Goal: Use online tool/utility: Utilize a website feature to perform a specific function

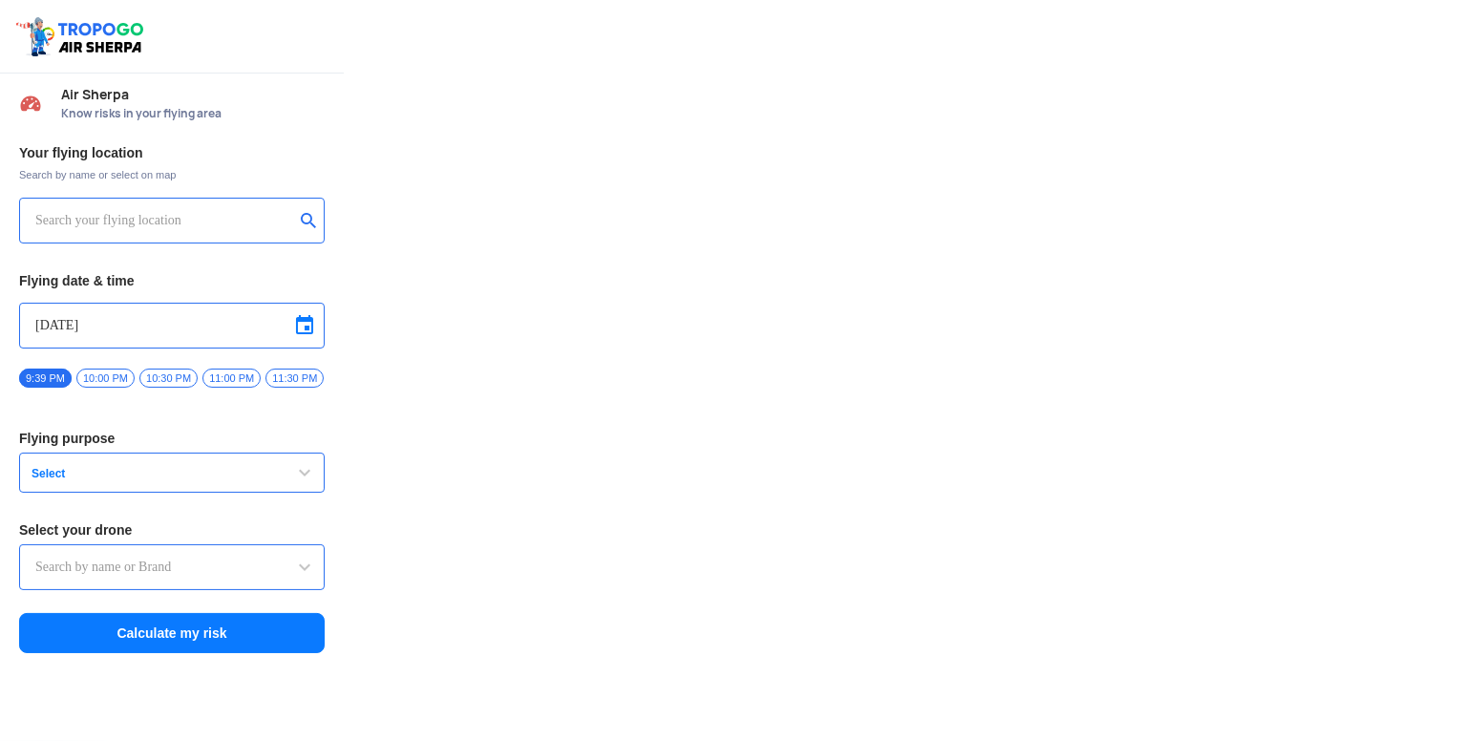
type input "Switch UAV"
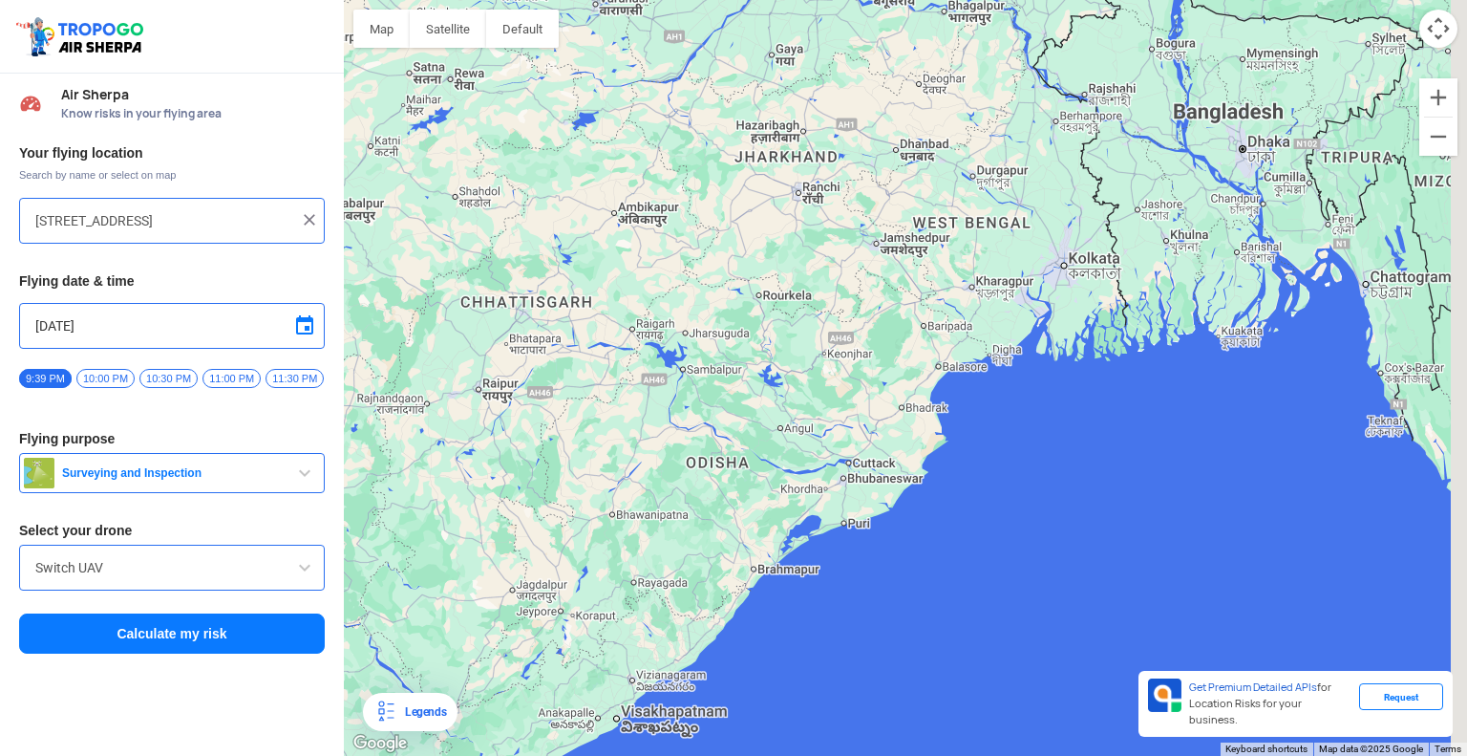
drag, startPoint x: 1058, startPoint y: 434, endPoint x: 822, endPoint y: 465, distance: 239.0
click at [822, 465] on div at bounding box center [905, 378] width 1123 height 756
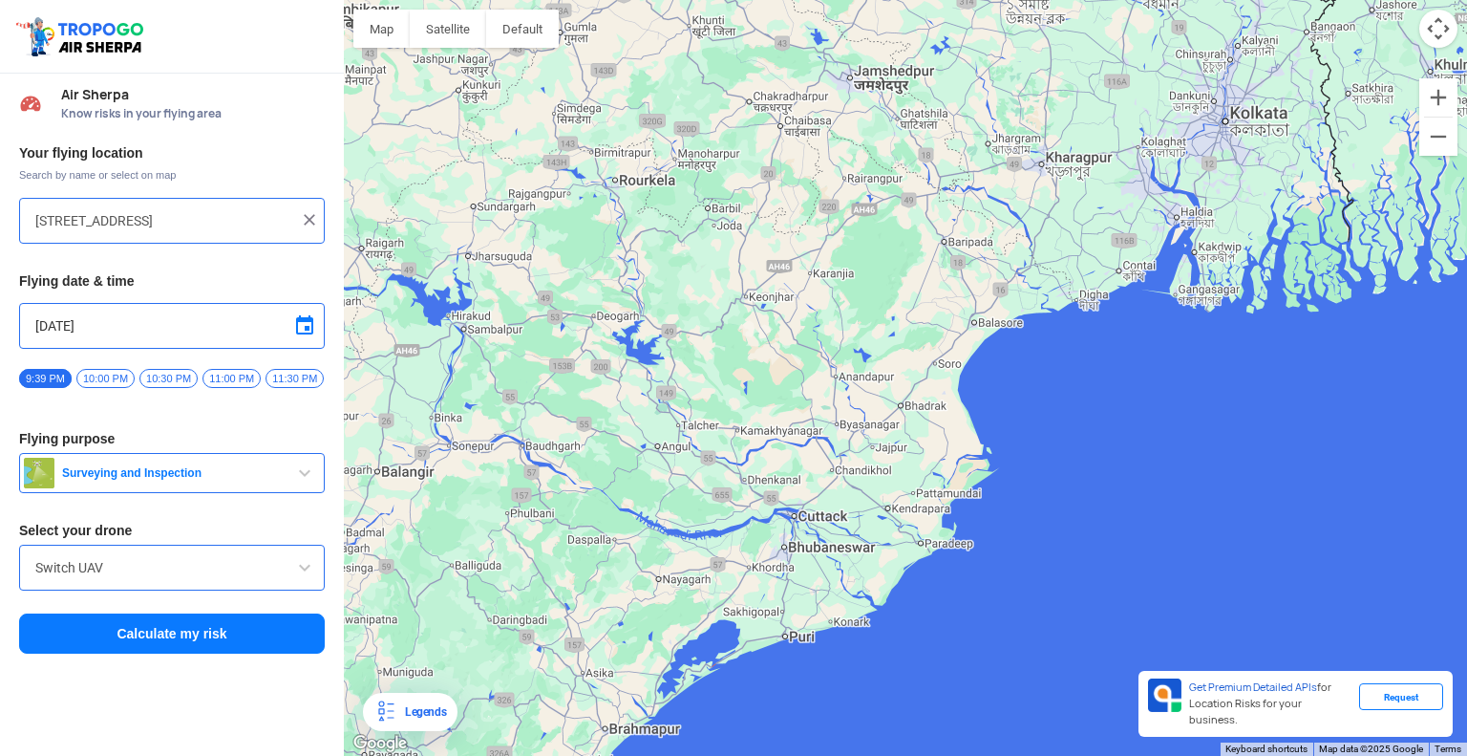
drag, startPoint x: 815, startPoint y: 374, endPoint x: 741, endPoint y: 409, distance: 81.6
click at [741, 409] on div at bounding box center [905, 378] width 1123 height 756
click at [700, 497] on div at bounding box center [905, 378] width 1123 height 756
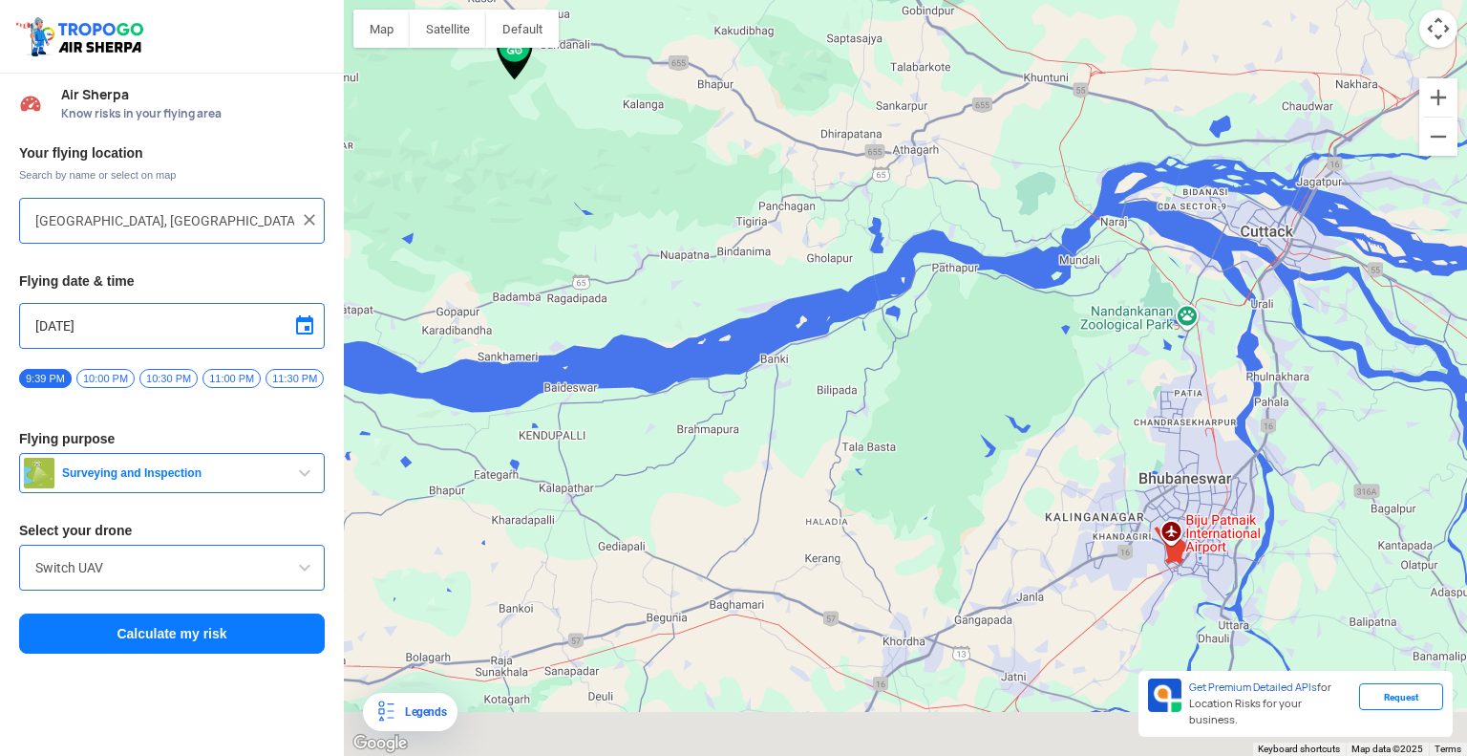
drag, startPoint x: 925, startPoint y: 477, endPoint x: 531, endPoint y: 179, distance: 493.7
click at [531, 179] on div at bounding box center [905, 378] width 1123 height 756
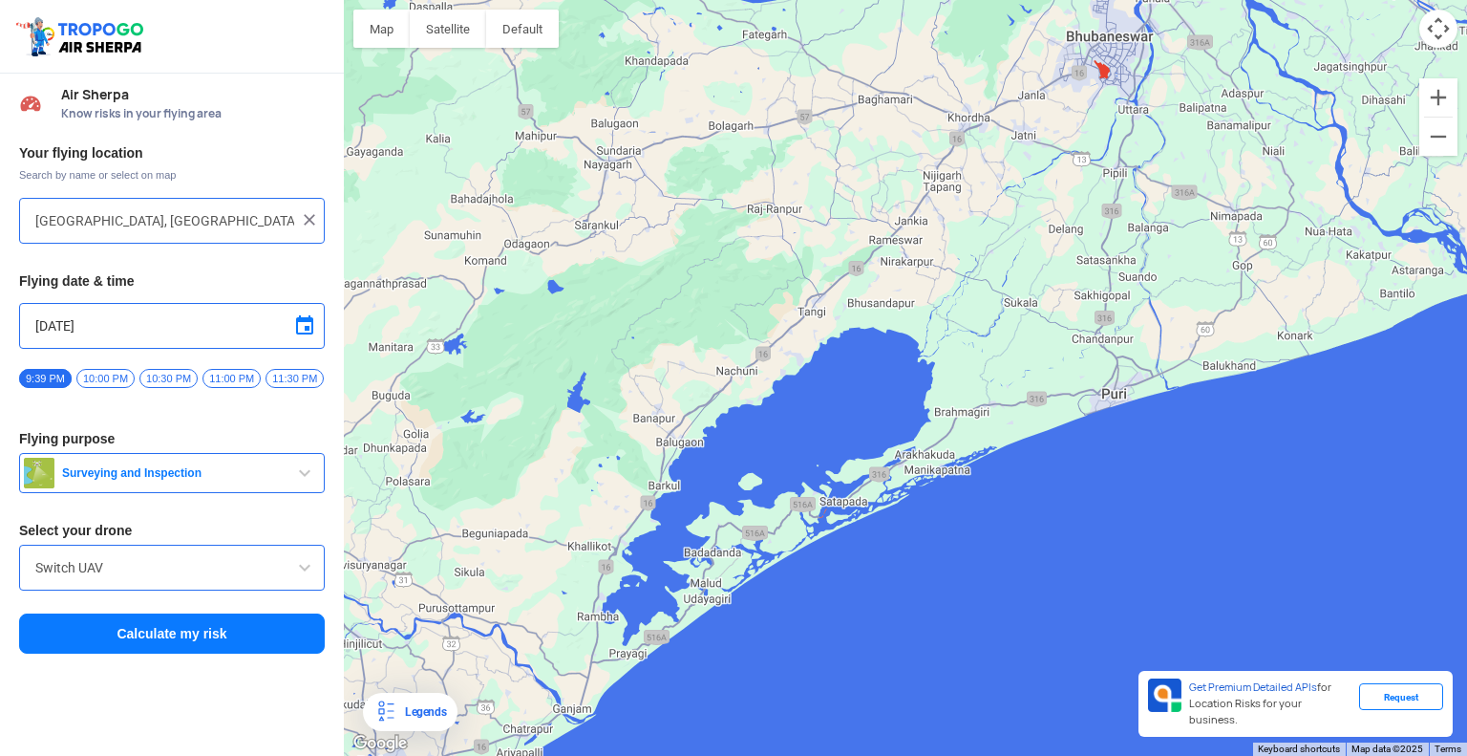
drag, startPoint x: 610, startPoint y: 268, endPoint x: 839, endPoint y: -72, distance: 409.6
click at [839, 0] on html "Location Risk Score Air Sherpa Know risks in your flying area Your flying locat…" at bounding box center [733, 378] width 1467 height 756
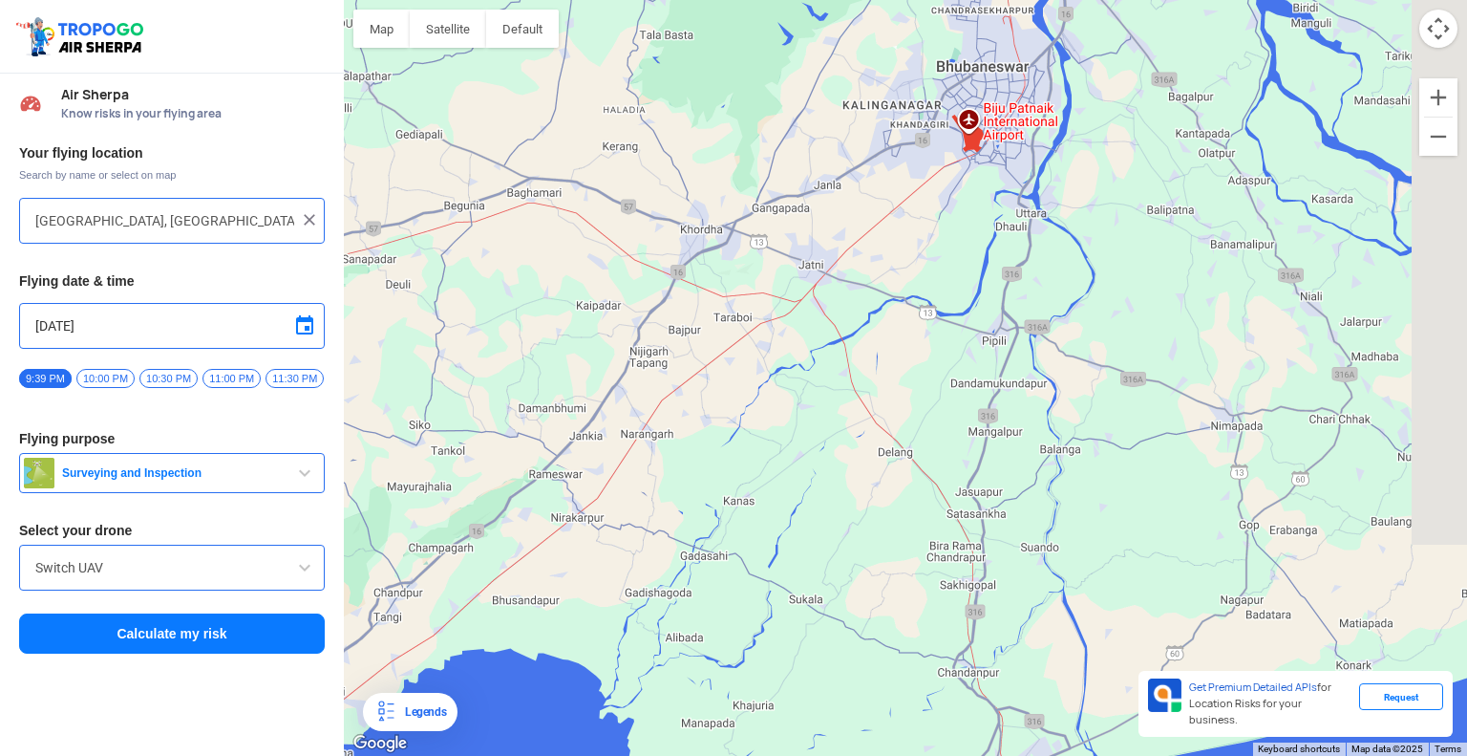
drag, startPoint x: 1081, startPoint y: 232, endPoint x: 420, endPoint y: 569, distance: 742.1
click at [420, 569] on div at bounding box center [905, 378] width 1123 height 756
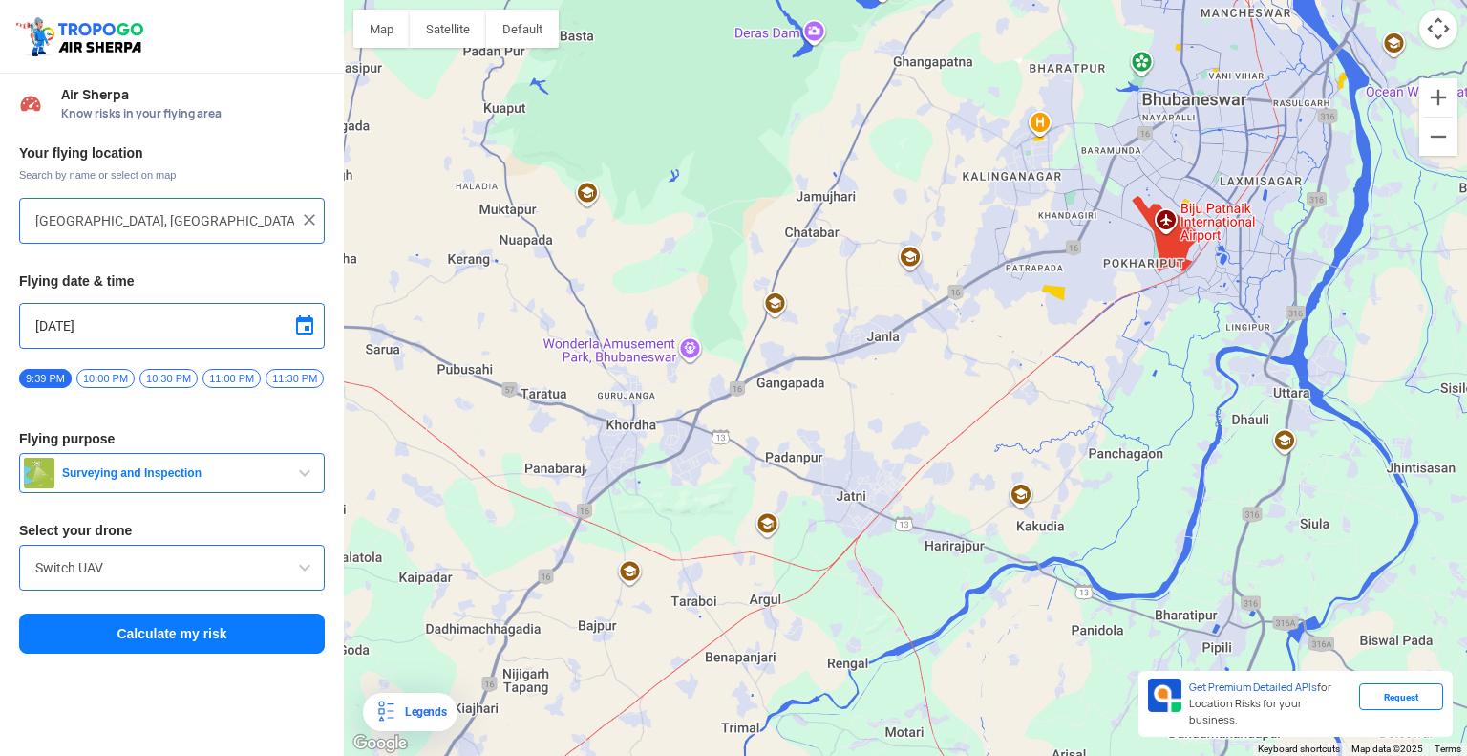
drag, startPoint x: 855, startPoint y: 252, endPoint x: 808, endPoint y: 566, distance: 317.7
click at [808, 566] on div at bounding box center [905, 378] width 1123 height 756
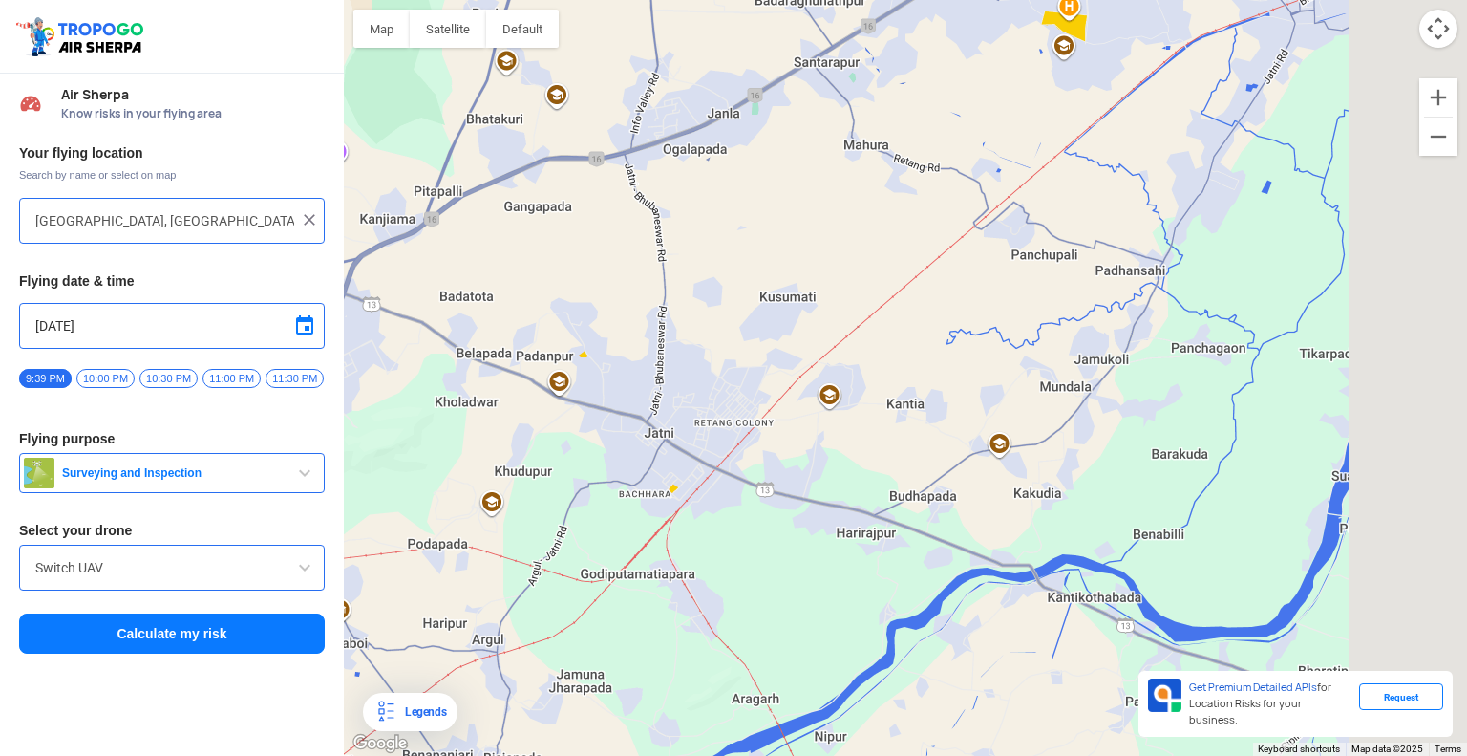
drag, startPoint x: 1042, startPoint y: 370, endPoint x: 745, endPoint y: 477, distance: 315.8
click at [745, 477] on div at bounding box center [905, 378] width 1123 height 756
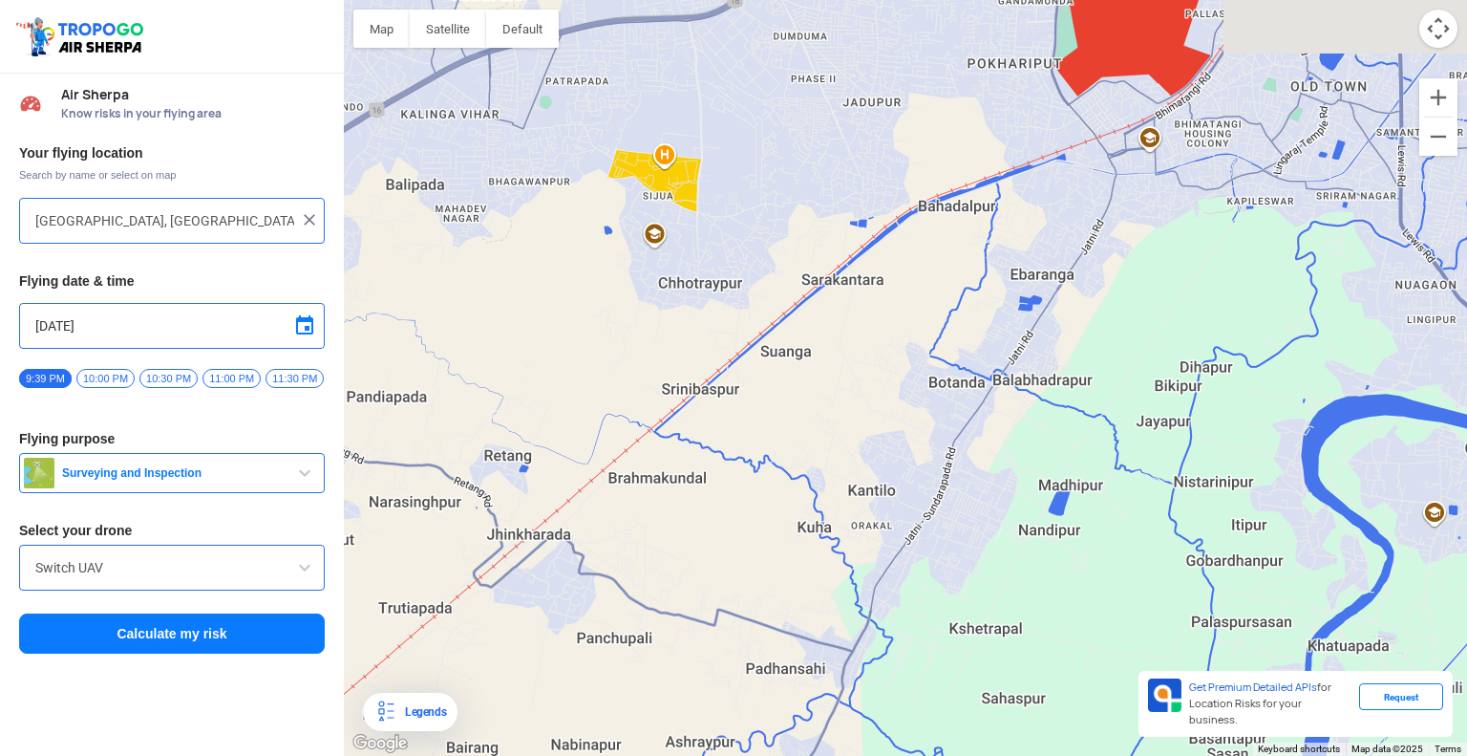
drag, startPoint x: 741, startPoint y: 620, endPoint x: 497, endPoint y: 794, distance: 300.0
click at [497, 755] on html "Location Risk Score Air Sherpa Know risks in your flying area Your flying locat…" at bounding box center [733, 378] width 1467 height 756
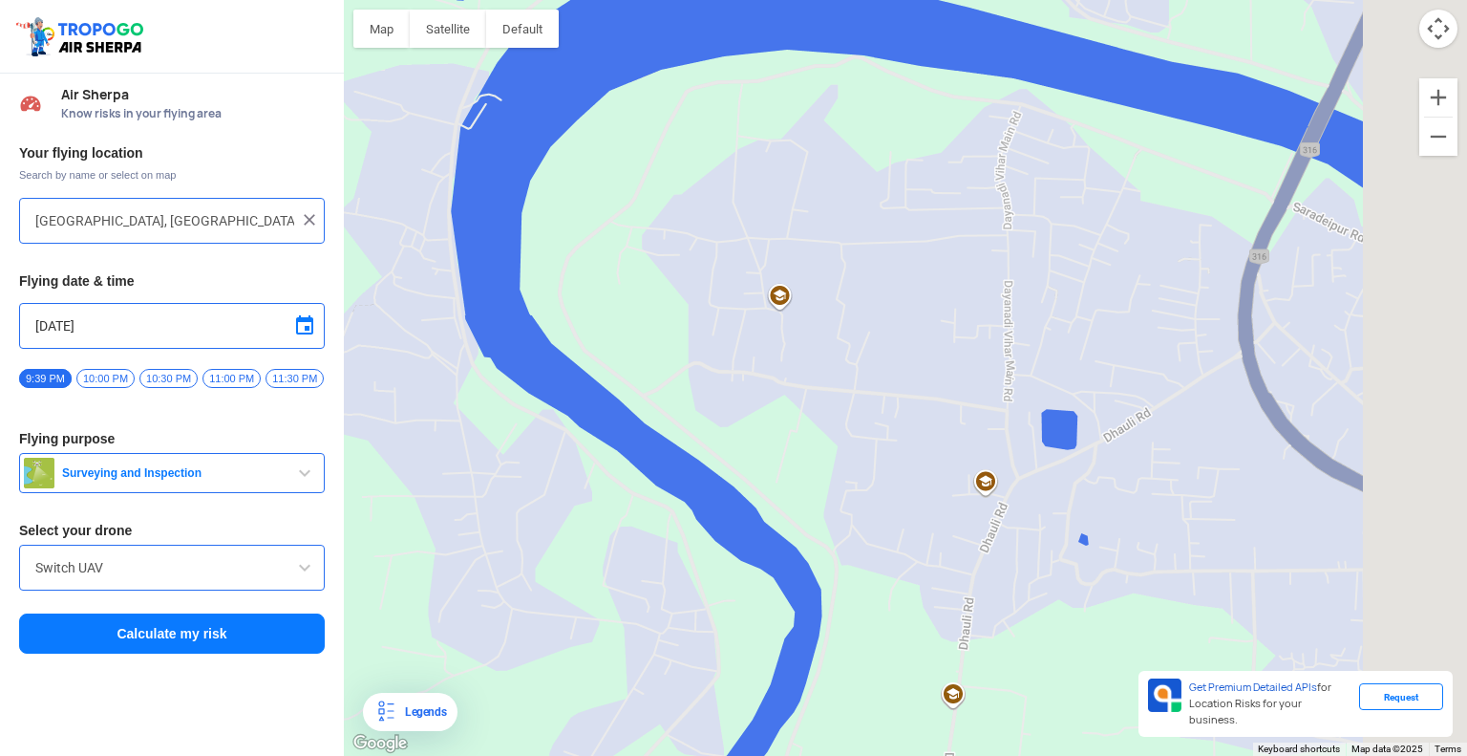
drag, startPoint x: 999, startPoint y: 577, endPoint x: 898, endPoint y: 534, distance: 110.0
click at [898, 534] on div at bounding box center [905, 378] width 1123 height 756
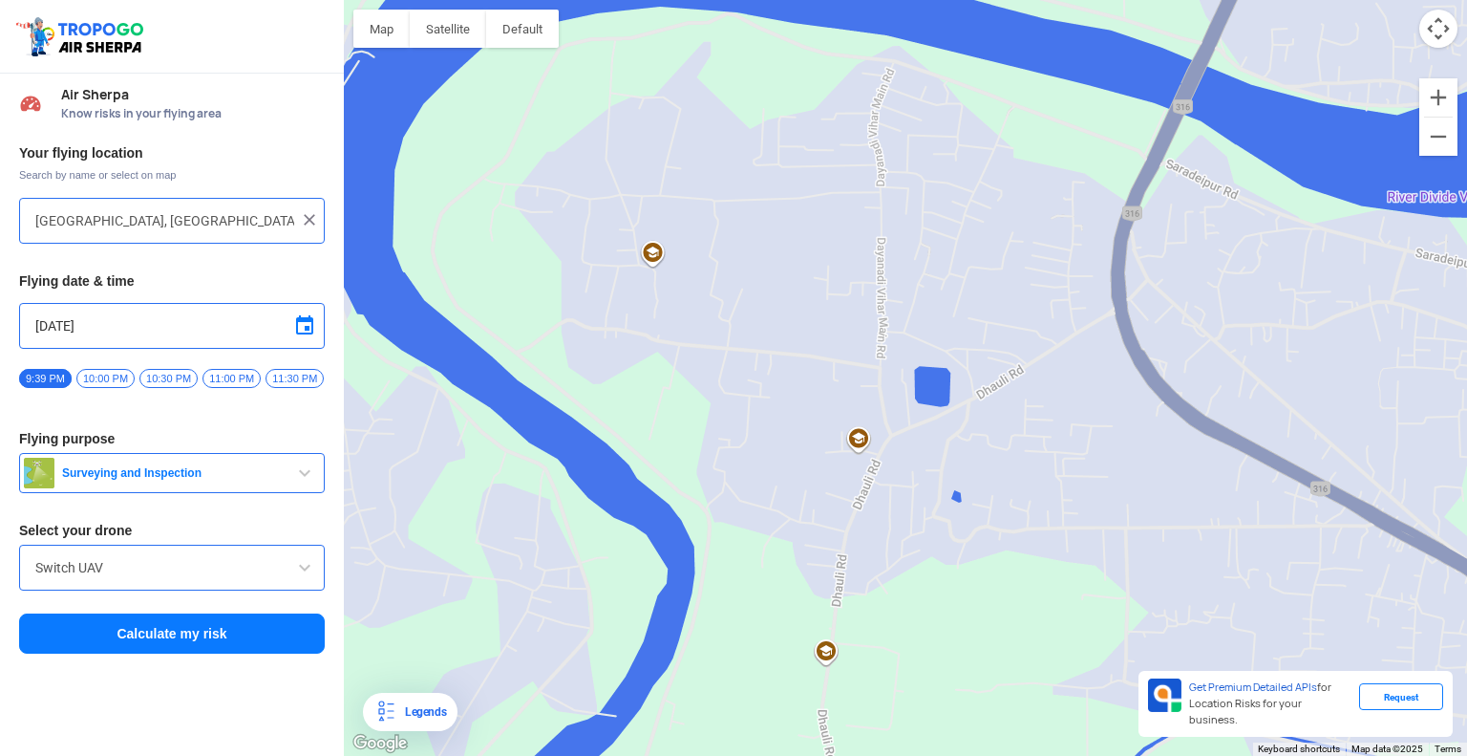
click at [642, 253] on div at bounding box center [905, 378] width 1123 height 756
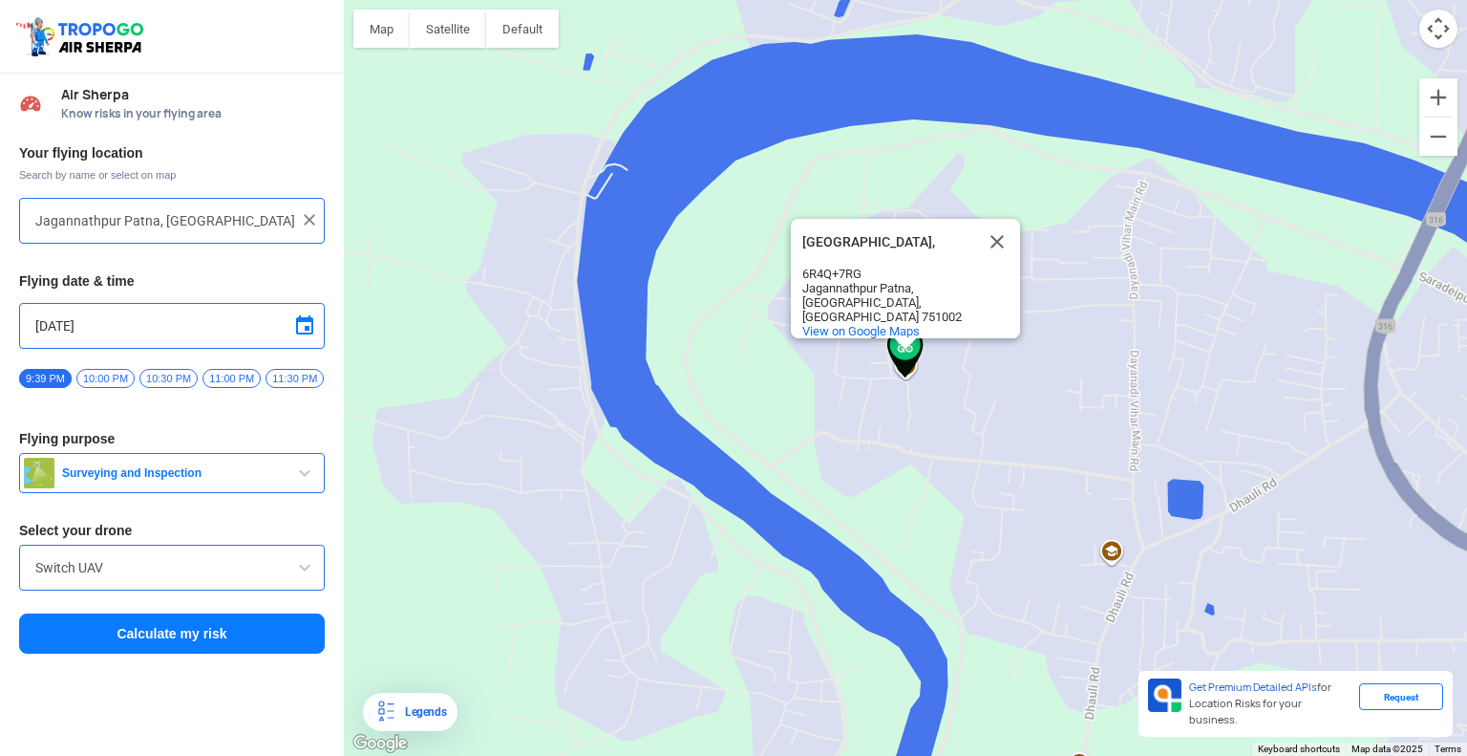
click at [1116, 570] on div "[GEOGRAPHIC_DATA], [GEOGRAPHIC_DATA], 6R4Q+7RG Jagannathpur [GEOGRAPHIC_DATA], …" at bounding box center [905, 378] width 1123 height 756
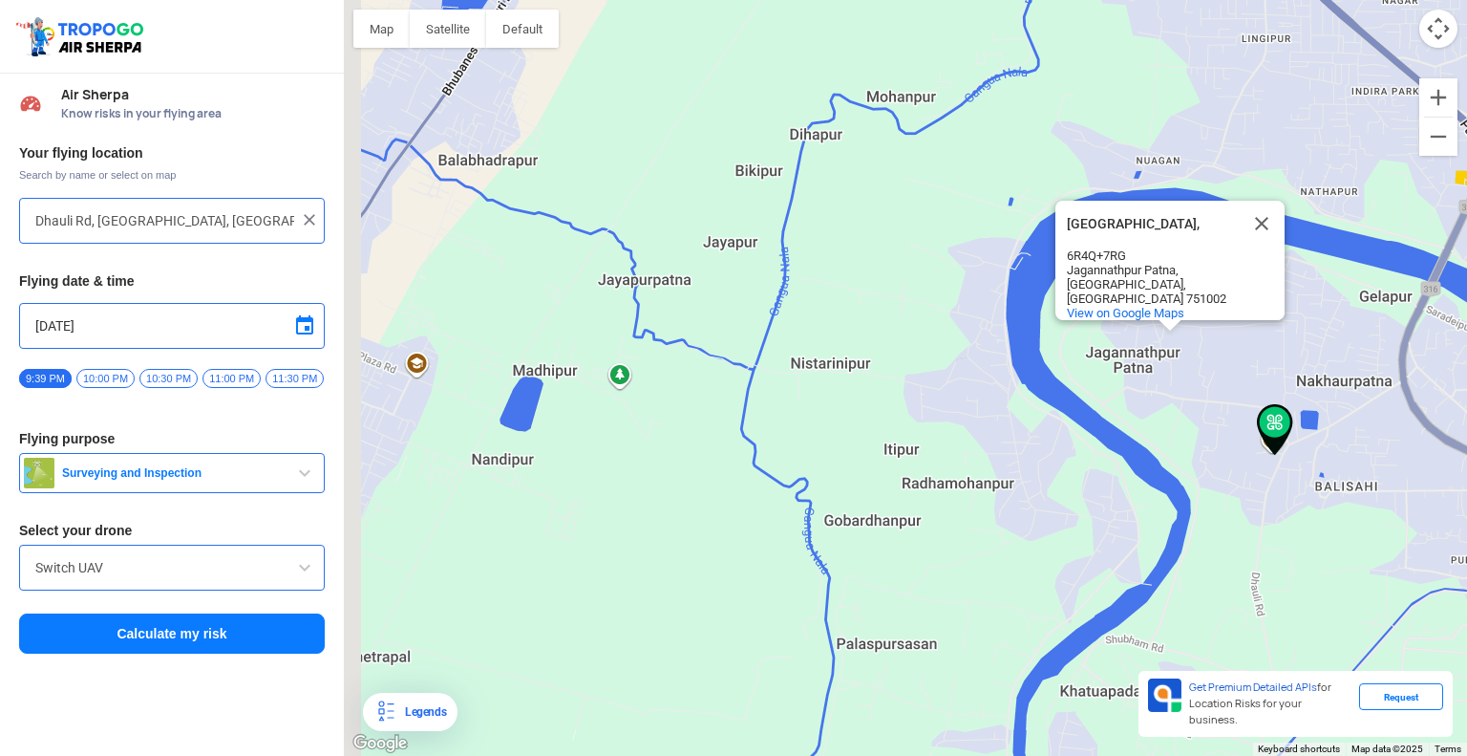
drag, startPoint x: 451, startPoint y: 440, endPoint x: 945, endPoint y: 477, distance: 495.2
click at [945, 477] on div "[GEOGRAPHIC_DATA], [GEOGRAPHIC_DATA], 6R4Q+7RG Jagannathpur [GEOGRAPHIC_DATA], …" at bounding box center [905, 378] width 1123 height 756
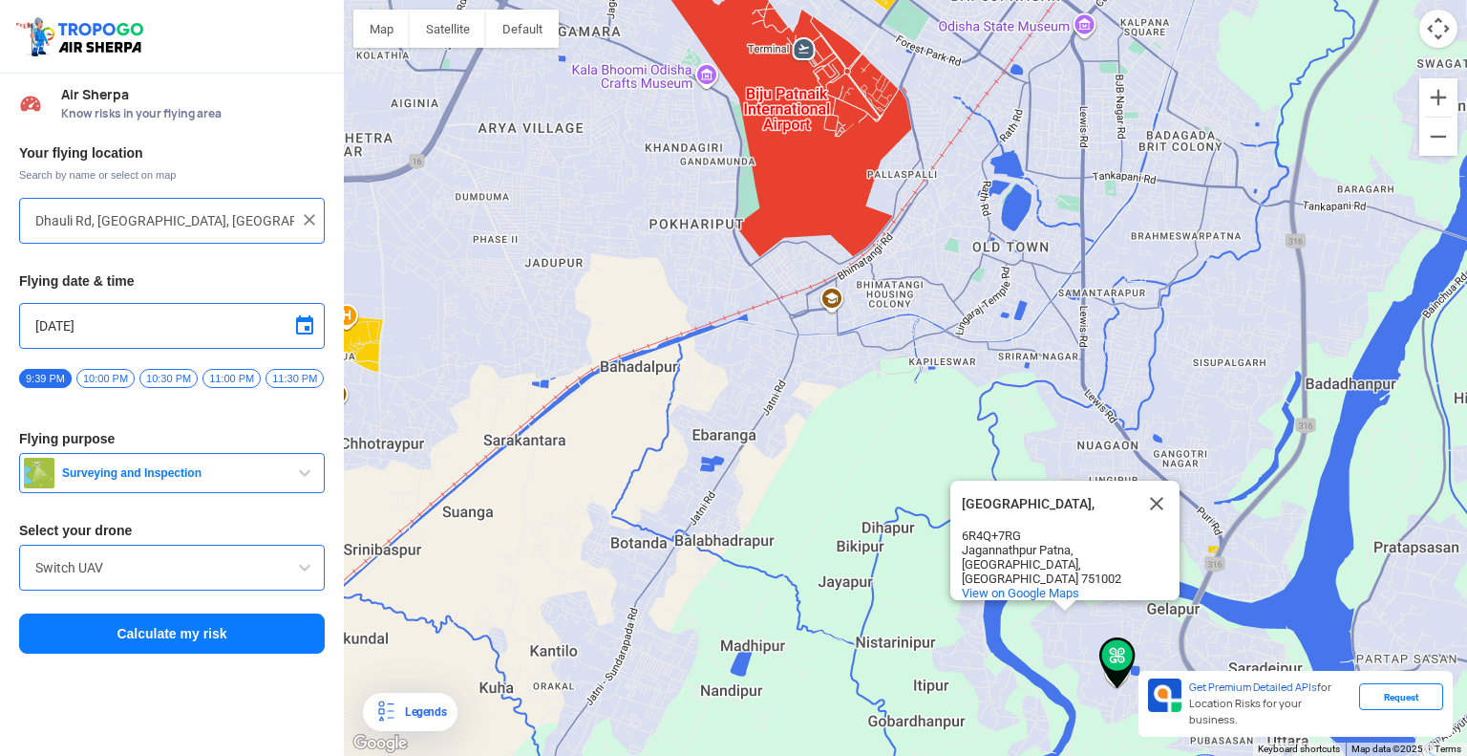
drag, startPoint x: 768, startPoint y: 327, endPoint x: 778, endPoint y: 553, distance: 226.6
click at [778, 553] on div "[GEOGRAPHIC_DATA], [GEOGRAPHIC_DATA], 6R4Q+7RG Jagannathpur [GEOGRAPHIC_DATA], …" at bounding box center [905, 378] width 1123 height 756
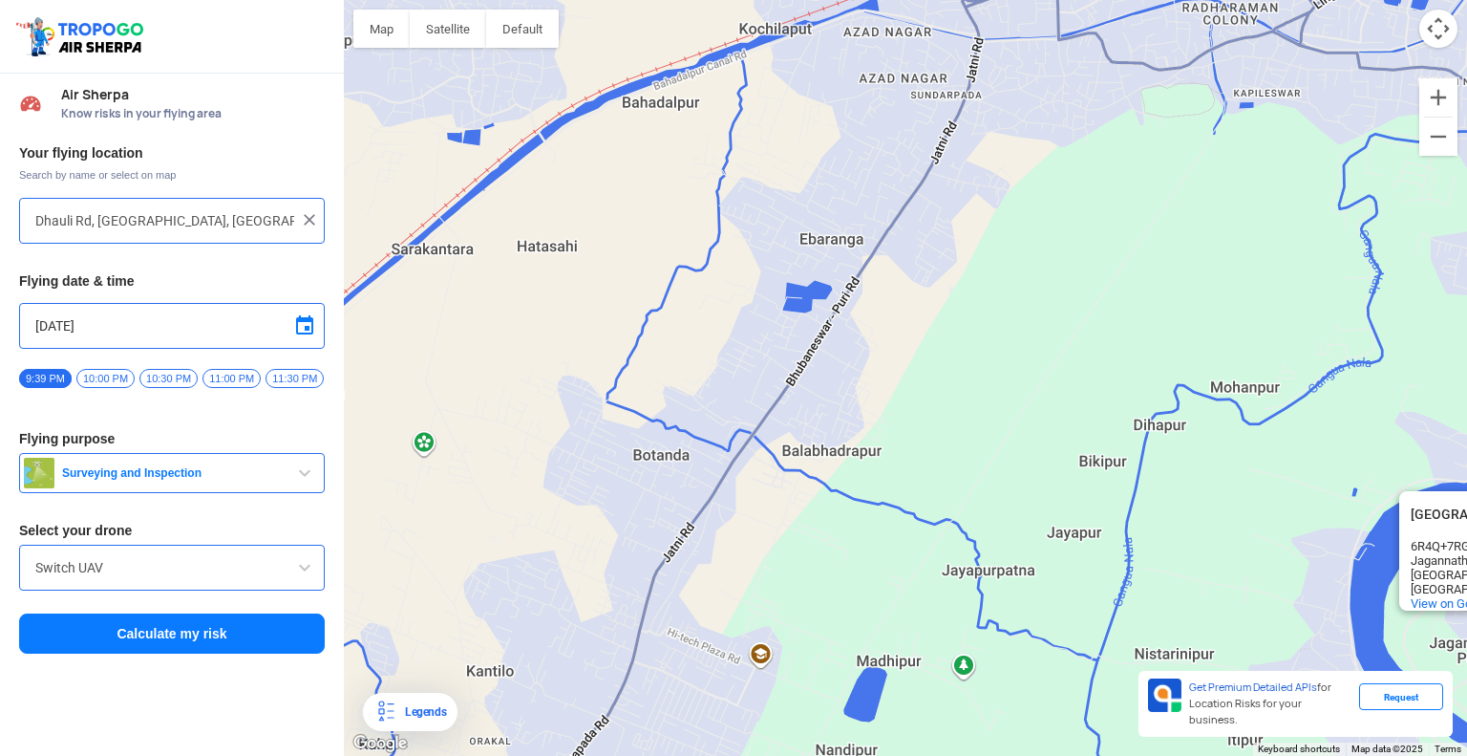
drag, startPoint x: 721, startPoint y: 627, endPoint x: 908, endPoint y: 339, distance: 343.1
click at [908, 339] on div "[GEOGRAPHIC_DATA], [GEOGRAPHIC_DATA], 6R4Q+7RG Jagannathpur [GEOGRAPHIC_DATA], …" at bounding box center [905, 378] width 1123 height 756
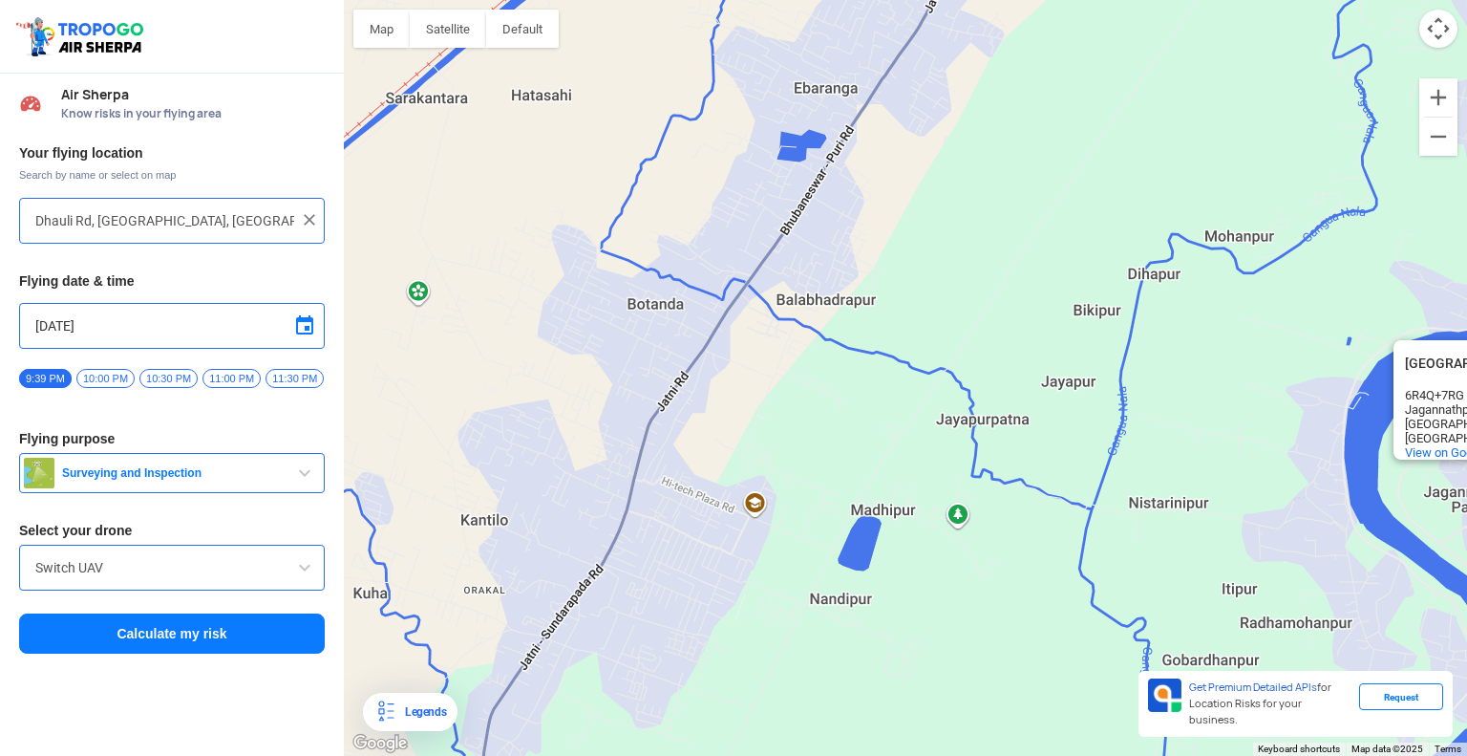
drag, startPoint x: 764, startPoint y: 677, endPoint x: 758, endPoint y: 523, distance: 153.9
click at [758, 523] on div "[GEOGRAPHIC_DATA], [GEOGRAPHIC_DATA], 6R4Q+7RG Jagannathpur [GEOGRAPHIC_DATA], …" at bounding box center [905, 378] width 1123 height 756
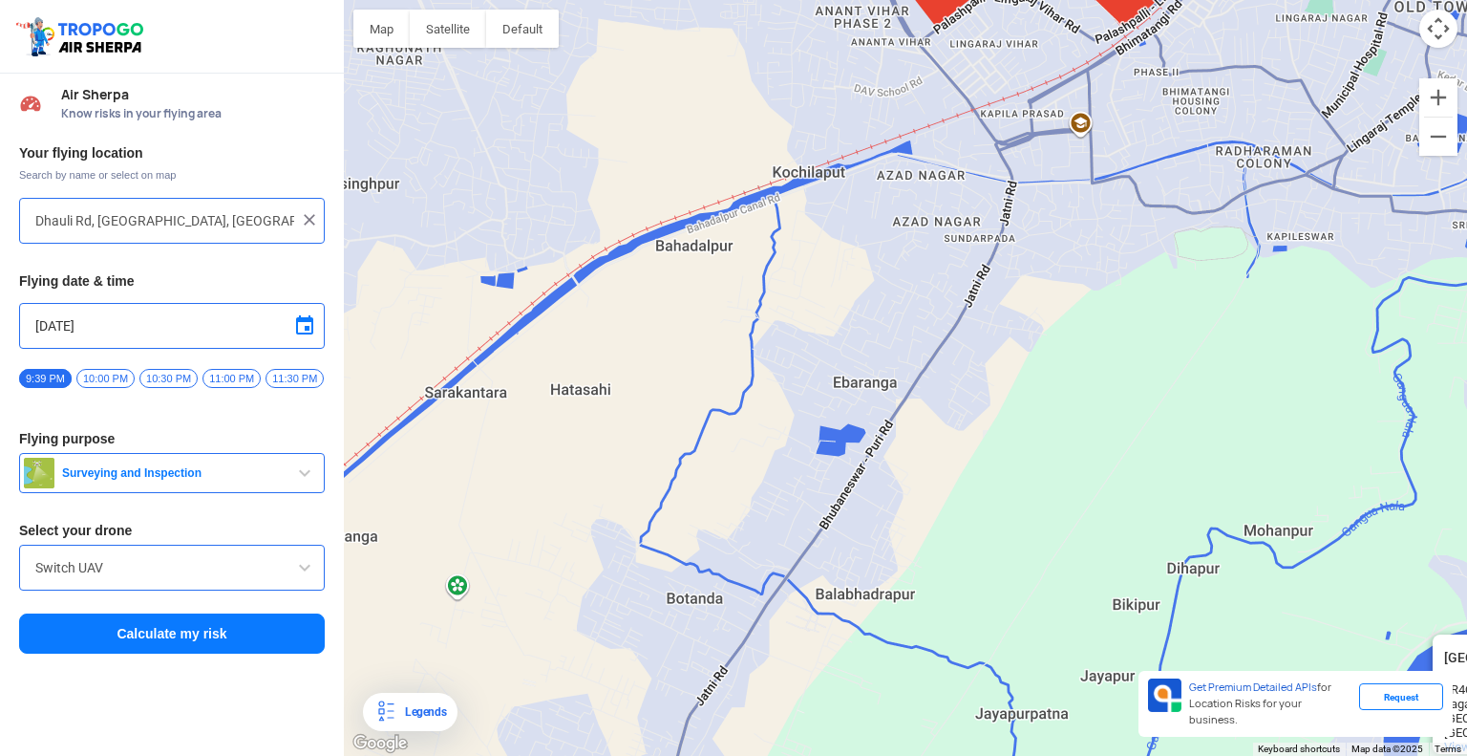
drag, startPoint x: 807, startPoint y: 607, endPoint x: 858, endPoint y: 637, distance: 59.1
click at [858, 637] on div "[GEOGRAPHIC_DATA], [GEOGRAPHIC_DATA], 6R4Q+7RG Jagannathpur [GEOGRAPHIC_DATA], …" at bounding box center [905, 378] width 1123 height 756
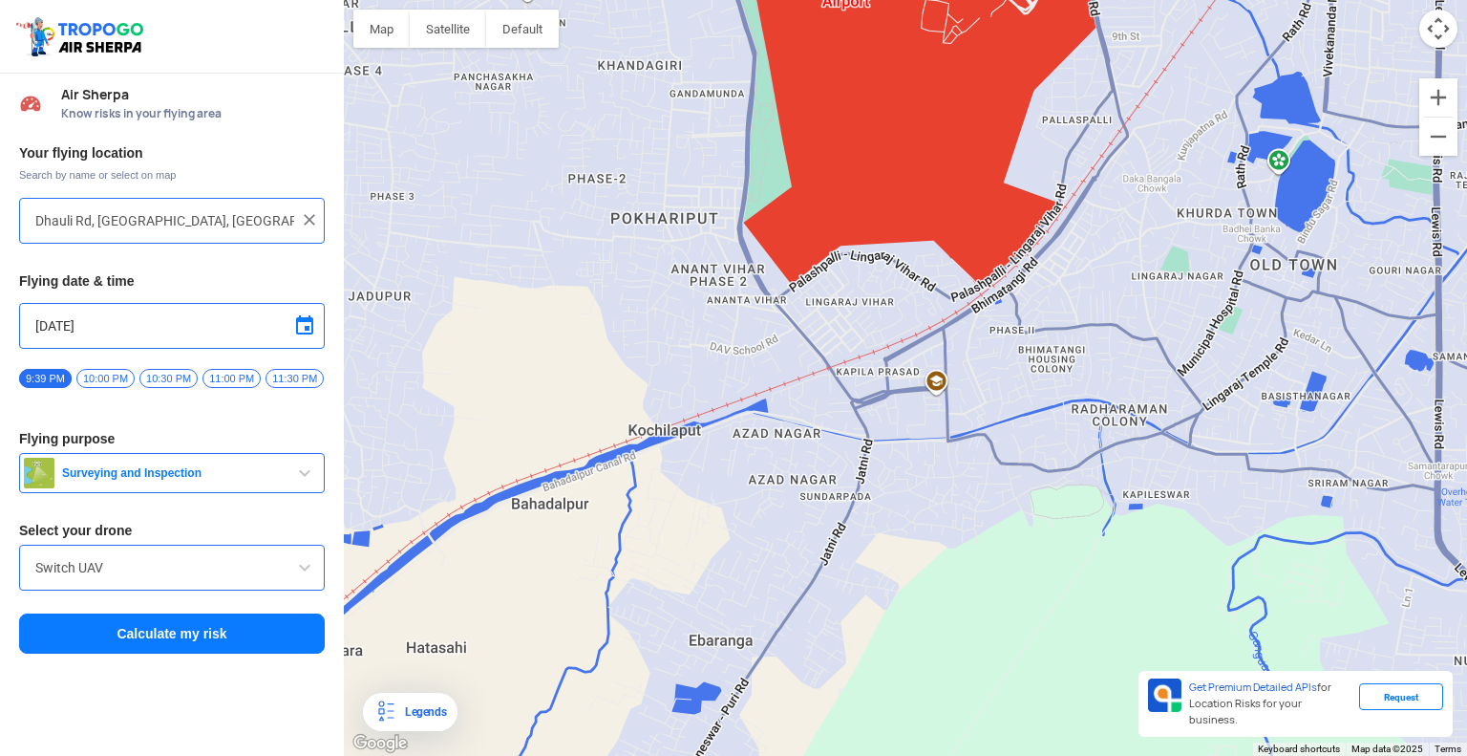
drag, startPoint x: 768, startPoint y: 373, endPoint x: 611, endPoint y: 800, distance: 455.7
click at [611, 755] on html "Location Risk Score Air Sherpa Know risks in your flying area Your flying locat…" at bounding box center [733, 378] width 1467 height 756
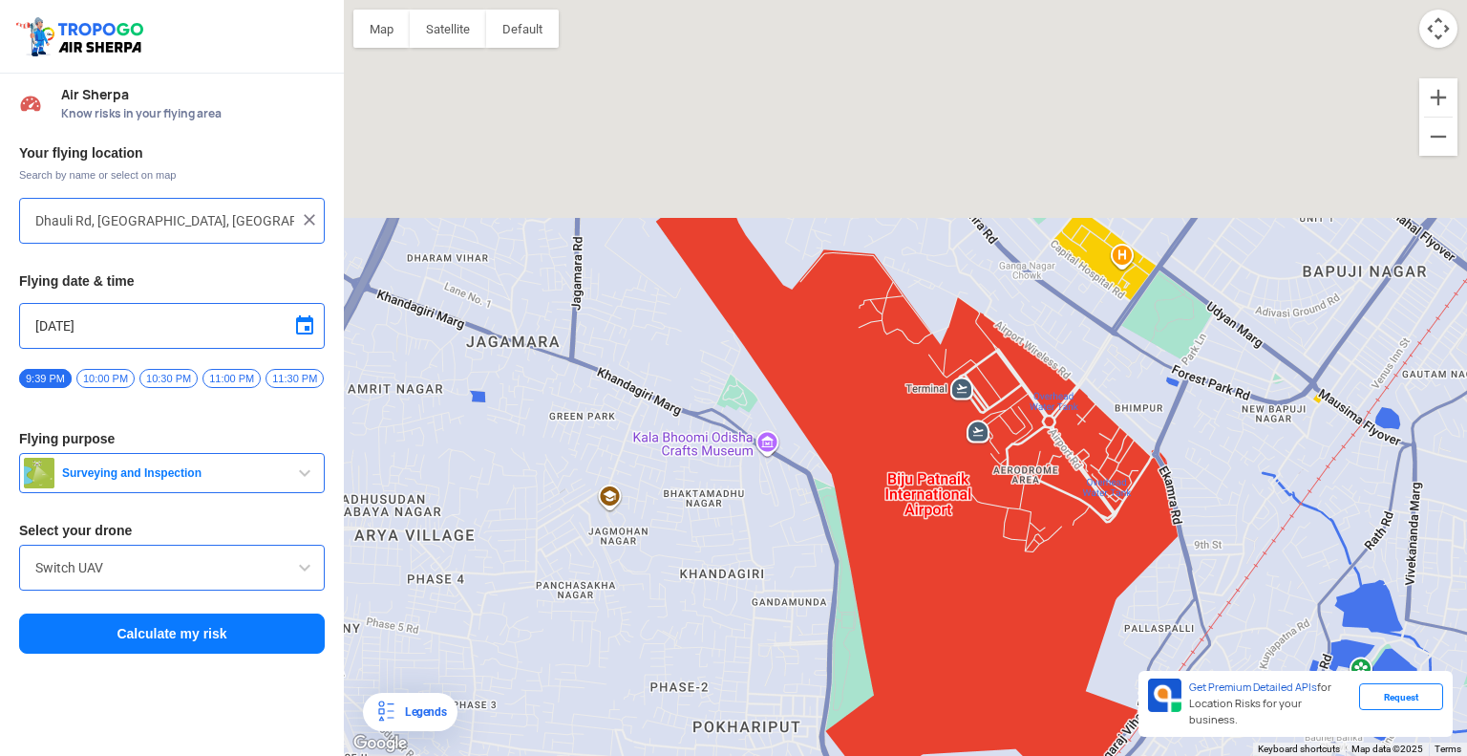
drag, startPoint x: 601, startPoint y: 276, endPoint x: 697, endPoint y: 670, distance: 405.2
click at [697, 670] on div "[GEOGRAPHIC_DATA], [GEOGRAPHIC_DATA], 6R4Q+7RG Jagannathpur [GEOGRAPHIC_DATA], …" at bounding box center [905, 378] width 1123 height 756
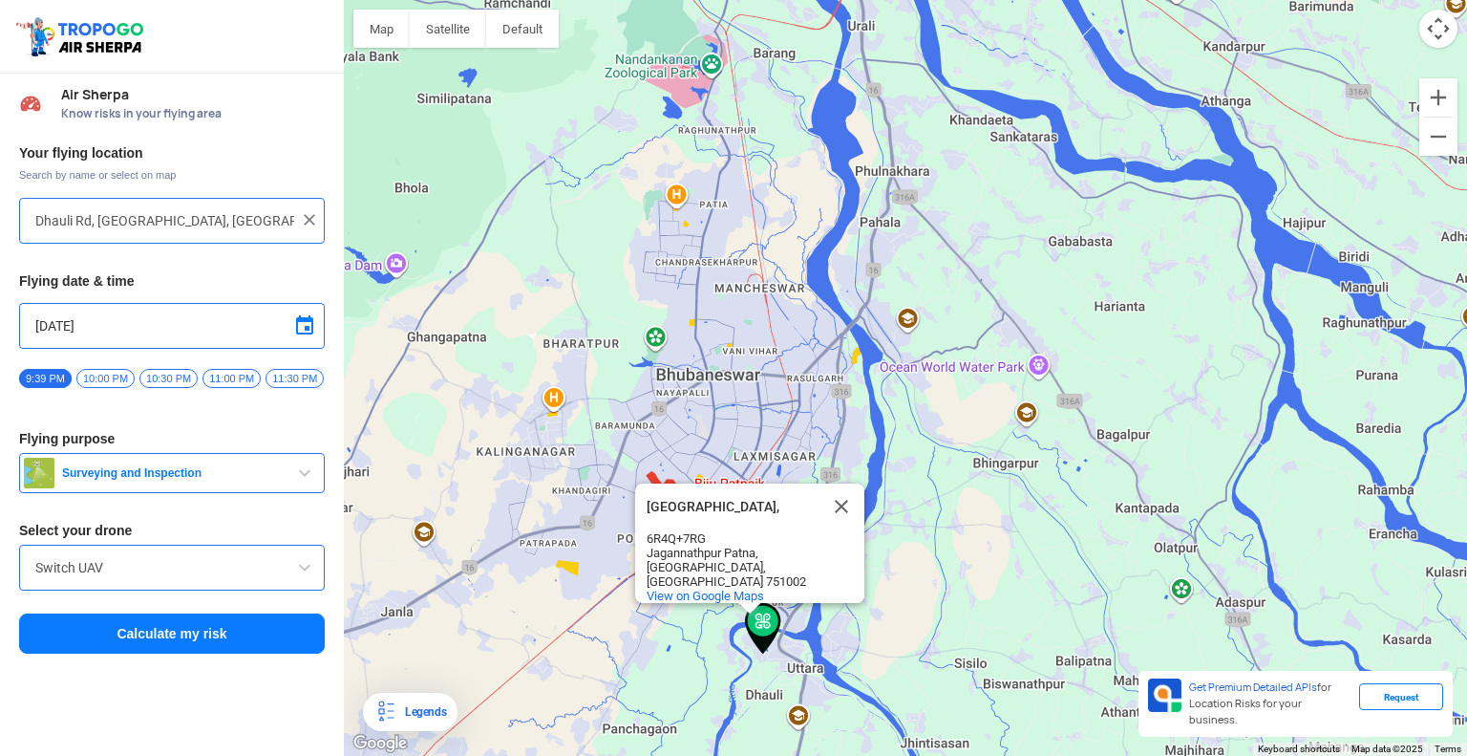
click at [644, 679] on div "[GEOGRAPHIC_DATA], [GEOGRAPHIC_DATA], 6R4Q+7RG Jagannathpur [GEOGRAPHIC_DATA], …" at bounding box center [905, 378] width 1123 height 756
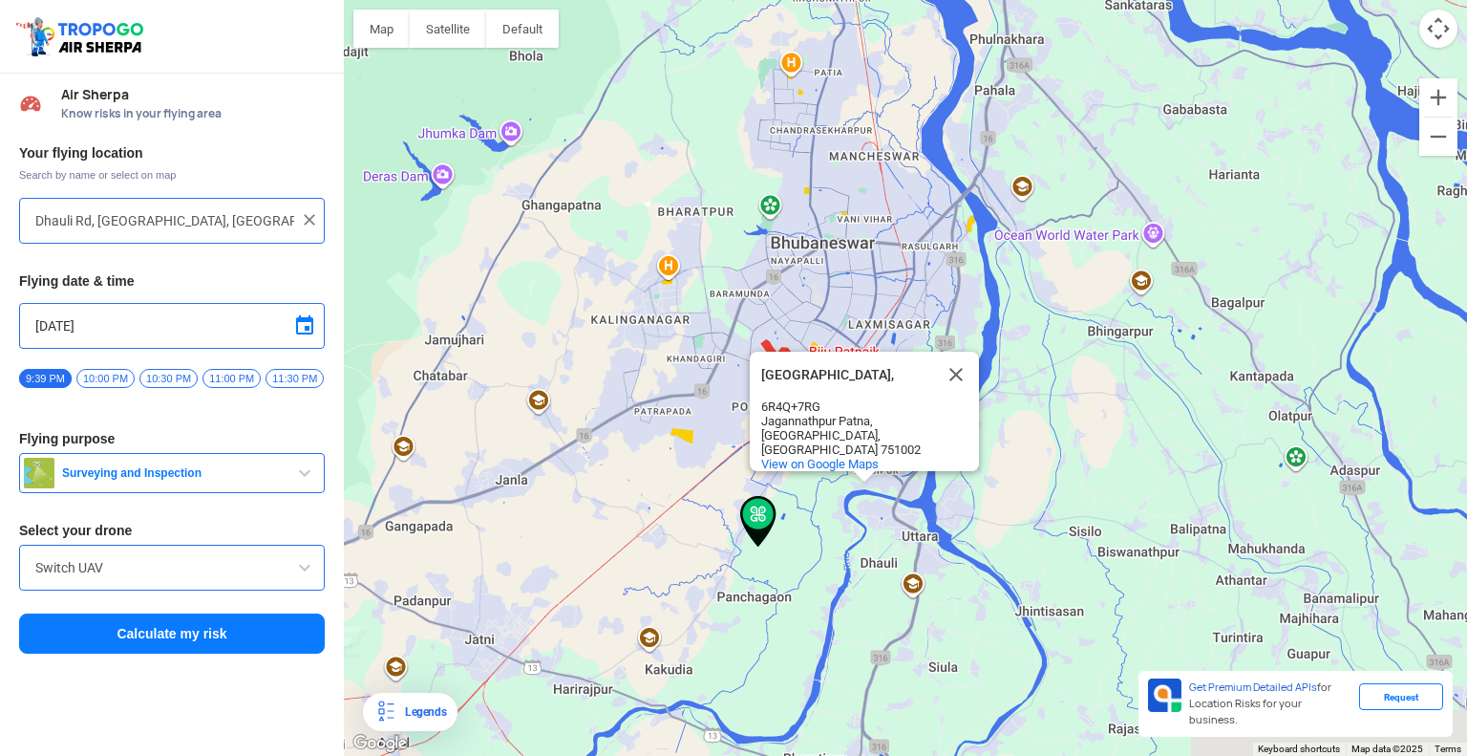
type input "[PERSON_NAME], Odisha 751002, [GEOGRAPHIC_DATA]"
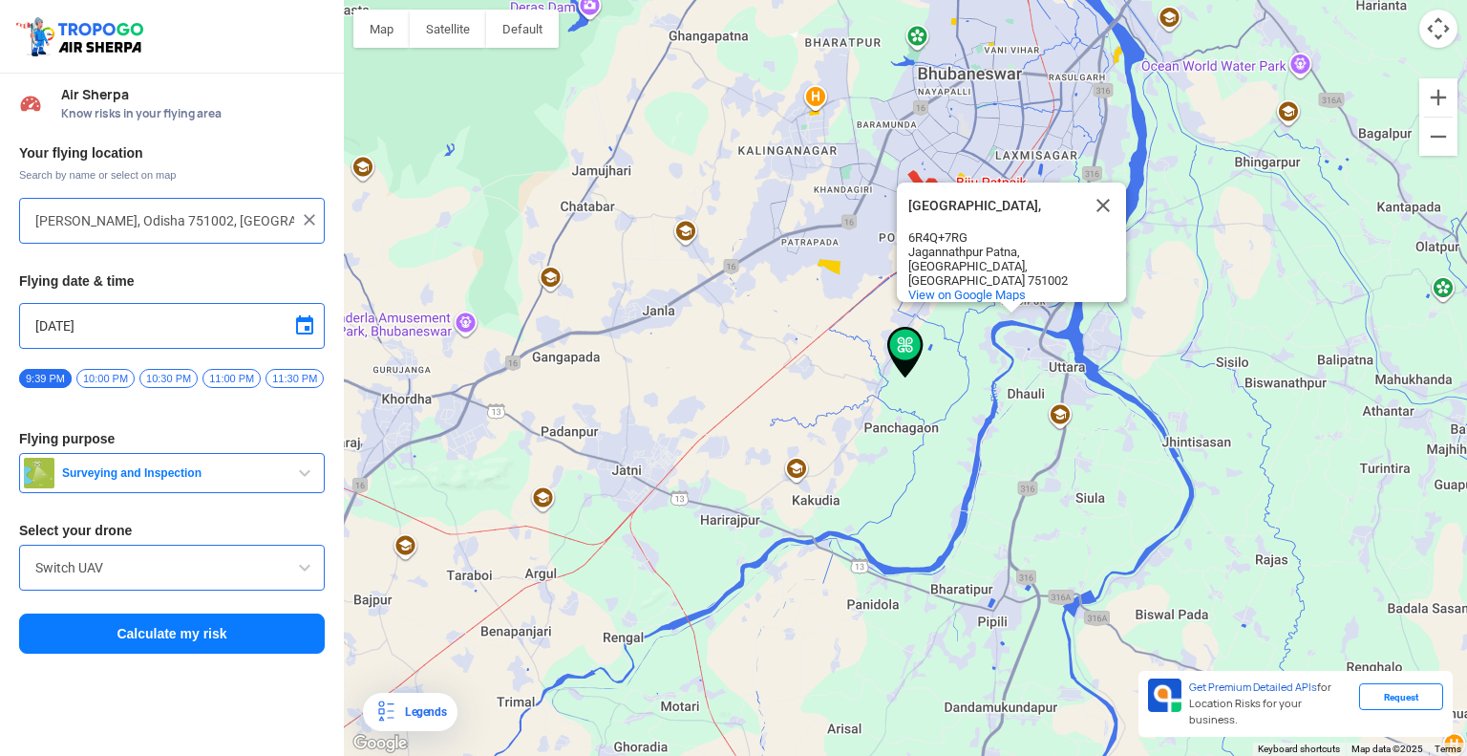
click at [203, 627] on button "Calculate my risk" at bounding box center [172, 633] width 306 height 40
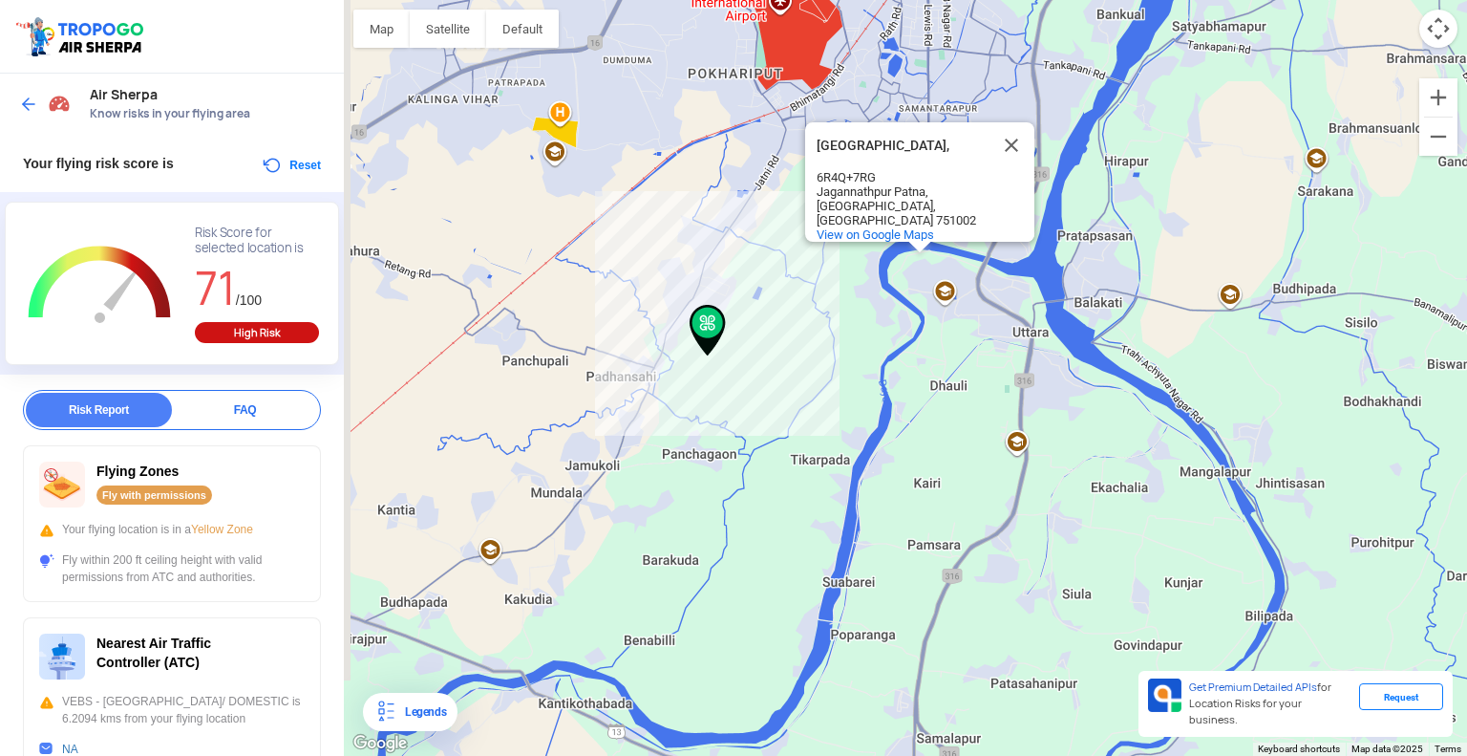
drag, startPoint x: 587, startPoint y: 473, endPoint x: 701, endPoint y: 266, distance: 236.4
click at [704, 263] on div "[GEOGRAPHIC_DATA], [GEOGRAPHIC_DATA], 6R4Q+7RG Jagannathpur [GEOGRAPHIC_DATA], …" at bounding box center [905, 378] width 1123 height 756
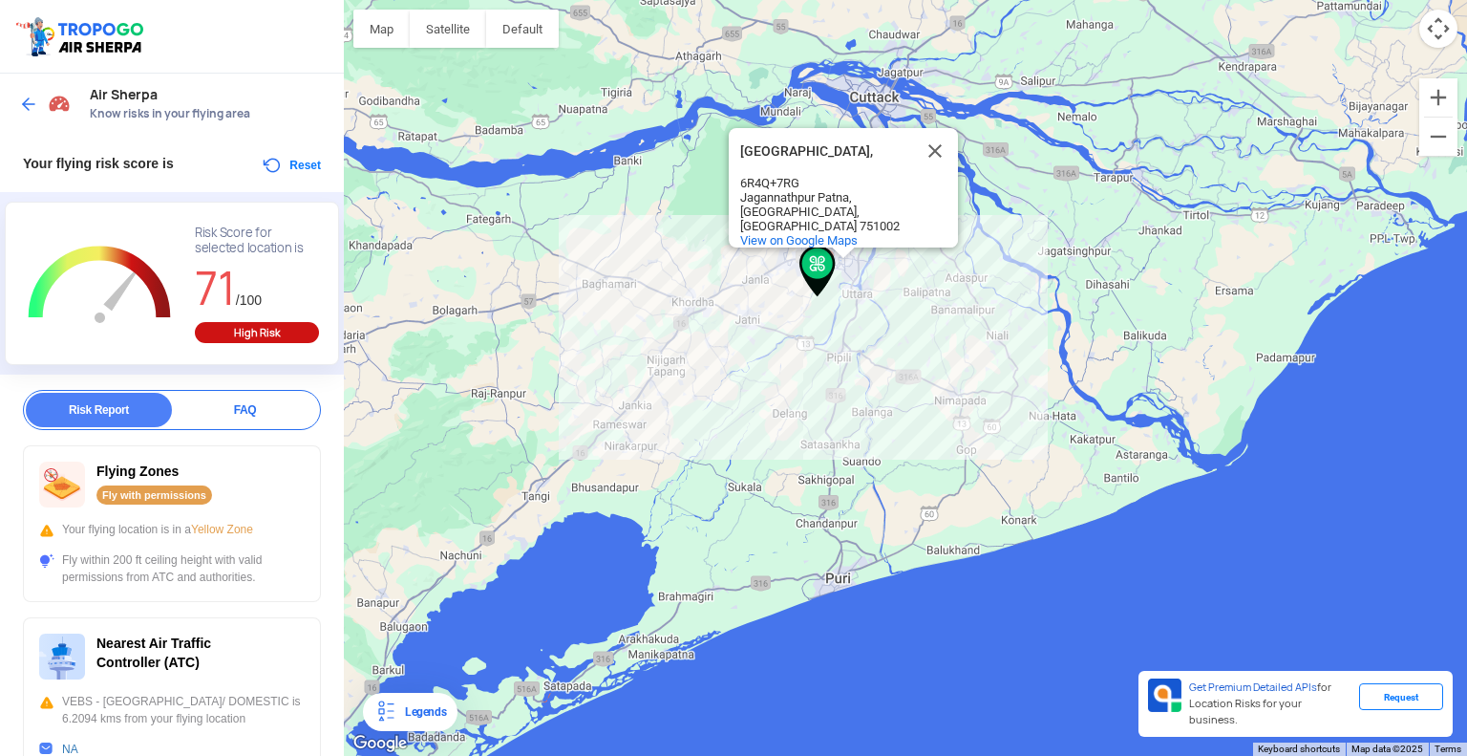
drag, startPoint x: 523, startPoint y: 563, endPoint x: 697, endPoint y: 466, distance: 198.8
click at [697, 466] on div "[GEOGRAPHIC_DATA], [GEOGRAPHIC_DATA], 6R4Q+7RG Jagannathpur [GEOGRAPHIC_DATA], …" at bounding box center [905, 378] width 1123 height 756
click at [511, 477] on div "[GEOGRAPHIC_DATA], [GEOGRAPHIC_DATA], 6R4Q+7RG Jagannathpur [GEOGRAPHIC_DATA], …" at bounding box center [905, 378] width 1123 height 756
click at [537, 450] on div "[GEOGRAPHIC_DATA], [GEOGRAPHIC_DATA], 6R4Q+7RG Jagannathpur [GEOGRAPHIC_DATA], …" at bounding box center [905, 378] width 1123 height 756
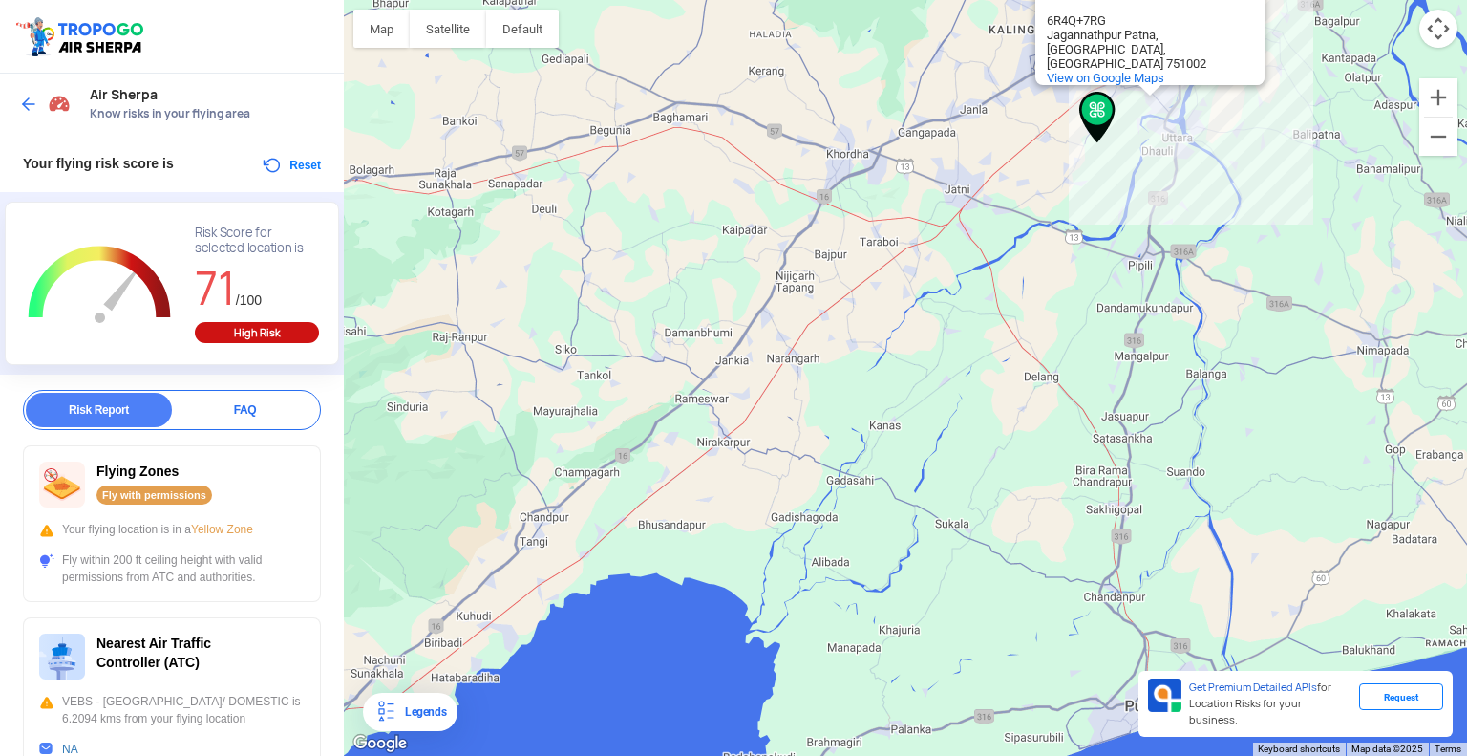
click at [537, 450] on div "[GEOGRAPHIC_DATA], [GEOGRAPHIC_DATA], 6R4Q+7RG Jagannathpur [GEOGRAPHIC_DATA], …" at bounding box center [905, 378] width 1123 height 756
click at [634, 443] on div "[GEOGRAPHIC_DATA], [GEOGRAPHIC_DATA], 6R4Q+7RG Jagannathpur [GEOGRAPHIC_DATA], …" at bounding box center [905, 378] width 1123 height 756
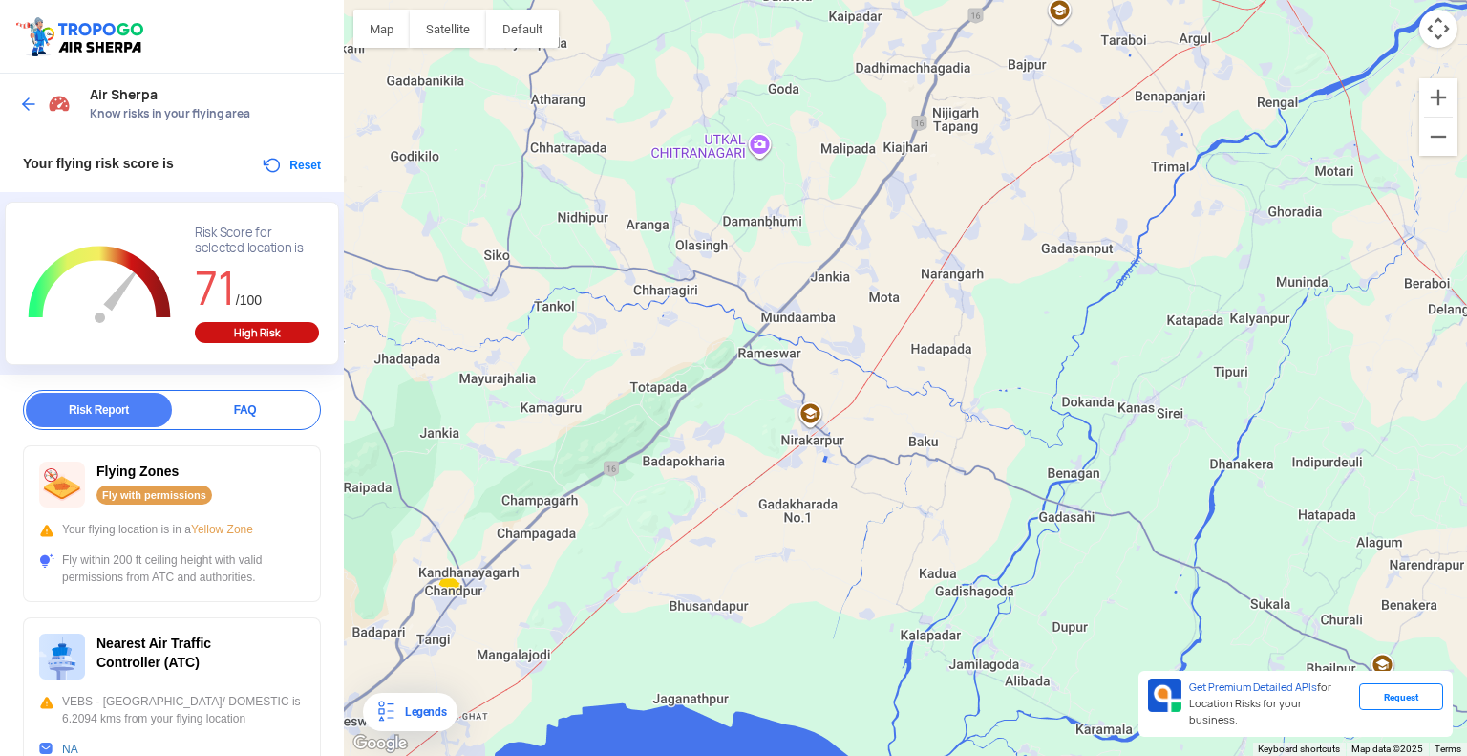
click at [621, 427] on div "[GEOGRAPHIC_DATA], [GEOGRAPHIC_DATA], 6R4Q+7RG Jagannathpur [GEOGRAPHIC_DATA], …" at bounding box center [905, 378] width 1123 height 756
click at [611, 427] on div "[GEOGRAPHIC_DATA], [GEOGRAPHIC_DATA], 6R4Q+7RG Jagannathpur [GEOGRAPHIC_DATA], …" at bounding box center [905, 378] width 1123 height 756
click at [307, 169] on button "Reset" at bounding box center [291, 165] width 60 height 23
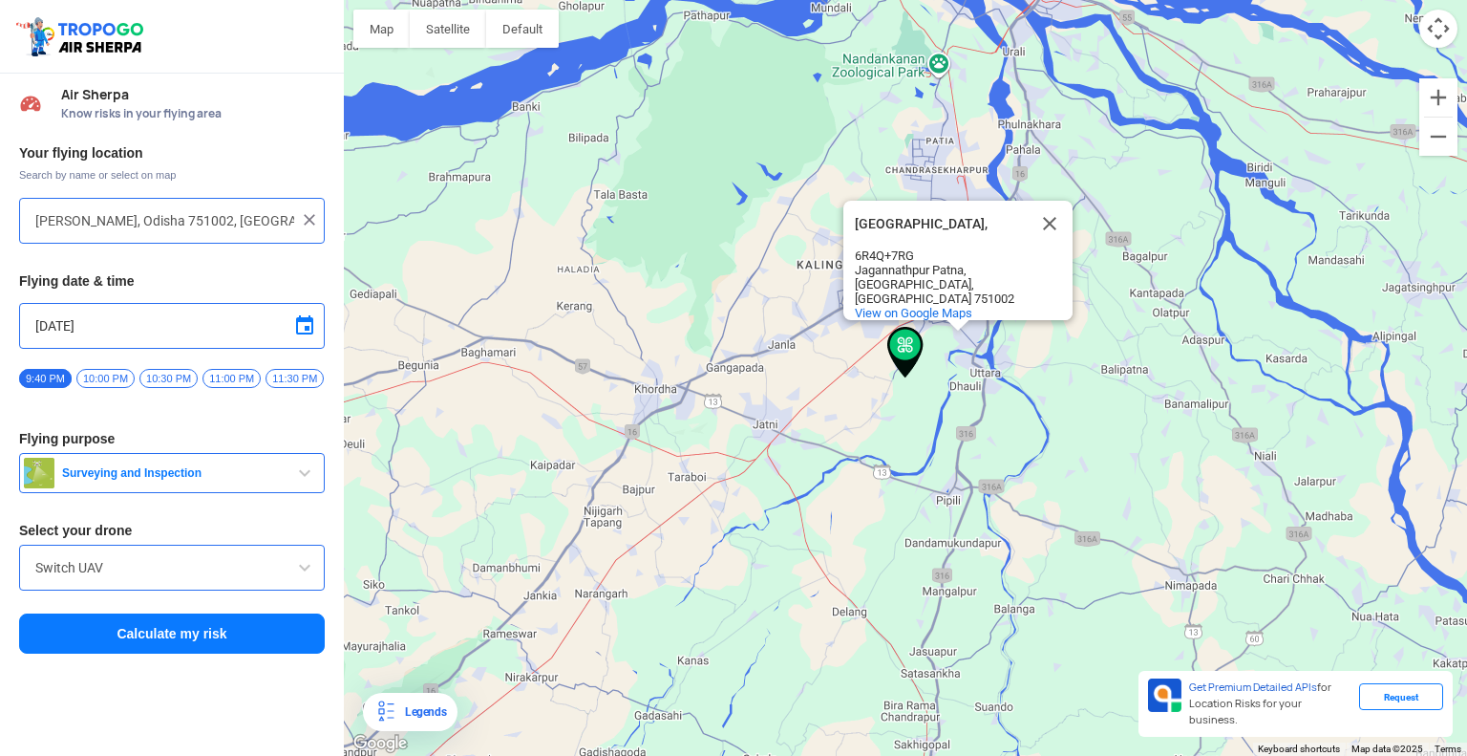
click at [557, 610] on div "[GEOGRAPHIC_DATA], [GEOGRAPHIC_DATA], 6R4Q+7RG Jagannathpur [GEOGRAPHIC_DATA], …" at bounding box center [905, 378] width 1123 height 756
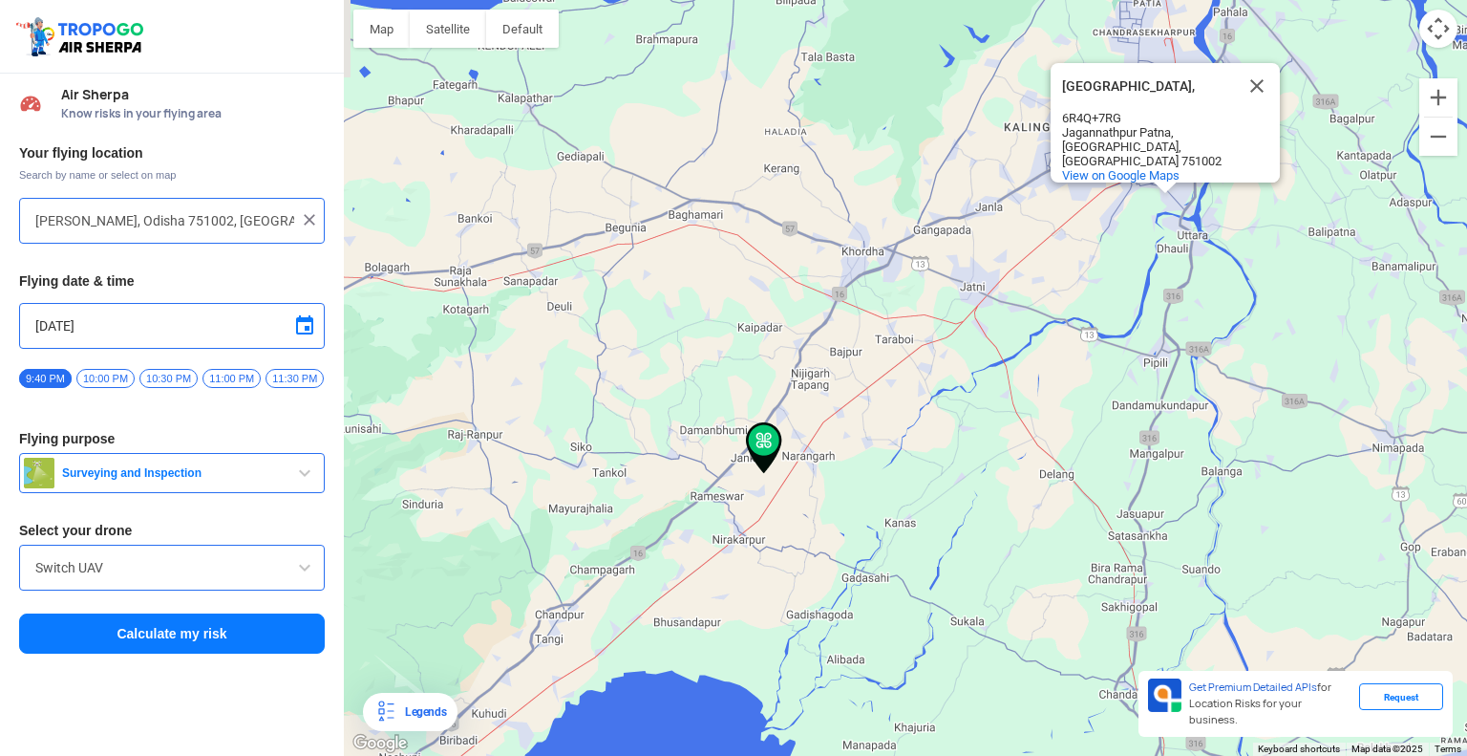
type input "[PERSON_NAME], [GEOGRAPHIC_DATA], [GEOGRAPHIC_DATA]"
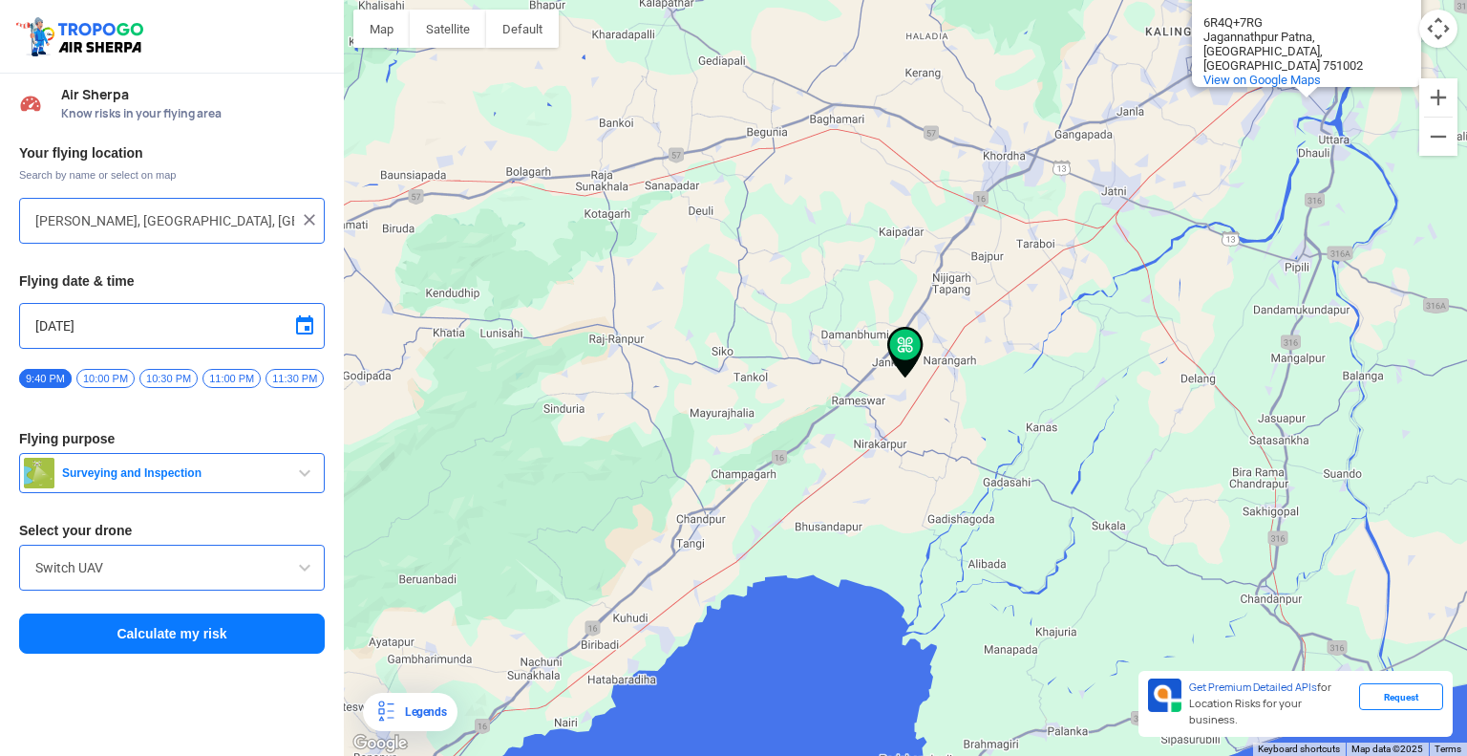
click at [246, 621] on button "Calculate my risk" at bounding box center [172, 633] width 306 height 40
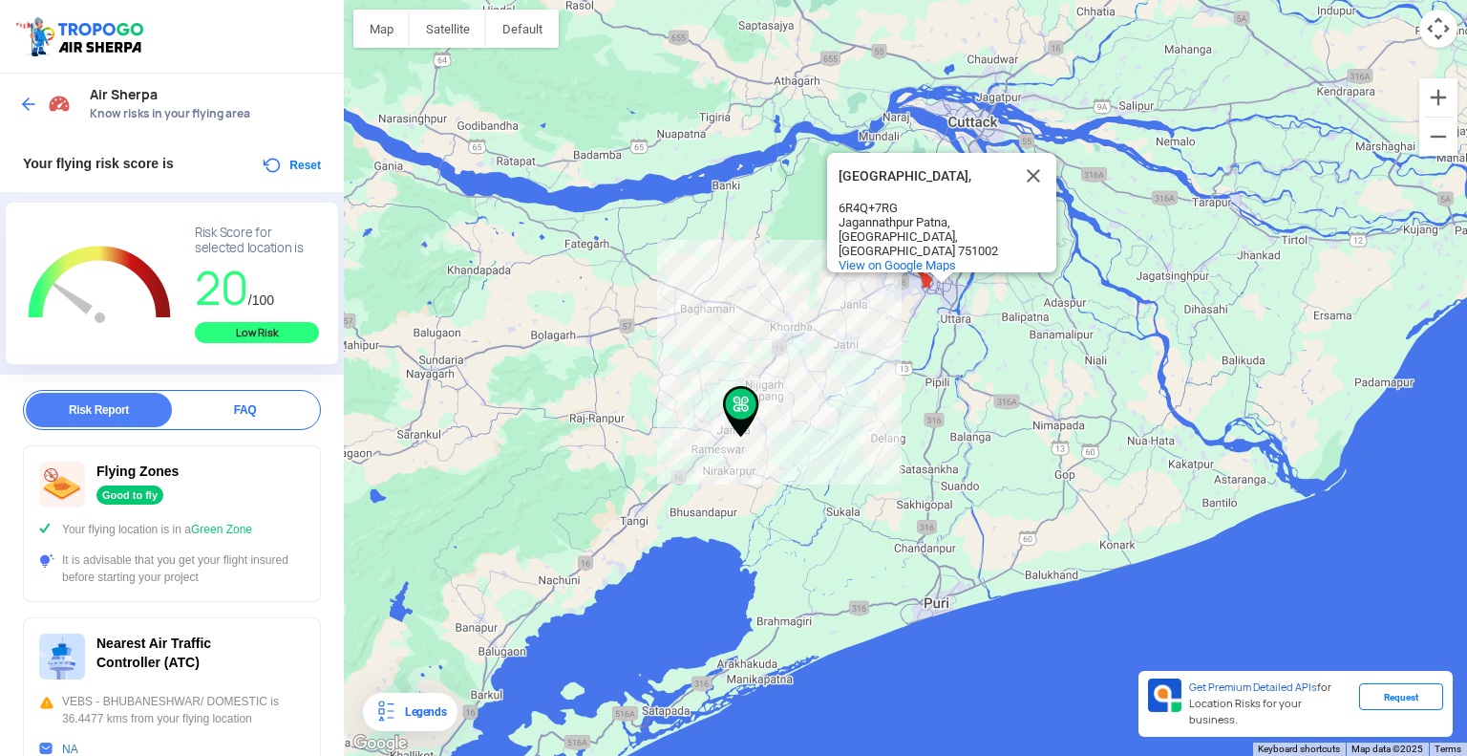
drag, startPoint x: 754, startPoint y: 279, endPoint x: 835, endPoint y: 416, distance: 159.7
click at [838, 423] on div "[GEOGRAPHIC_DATA], [GEOGRAPHIC_DATA], 6R4Q+7RG Jagannathpur [GEOGRAPHIC_DATA], …" at bounding box center [905, 378] width 1123 height 756
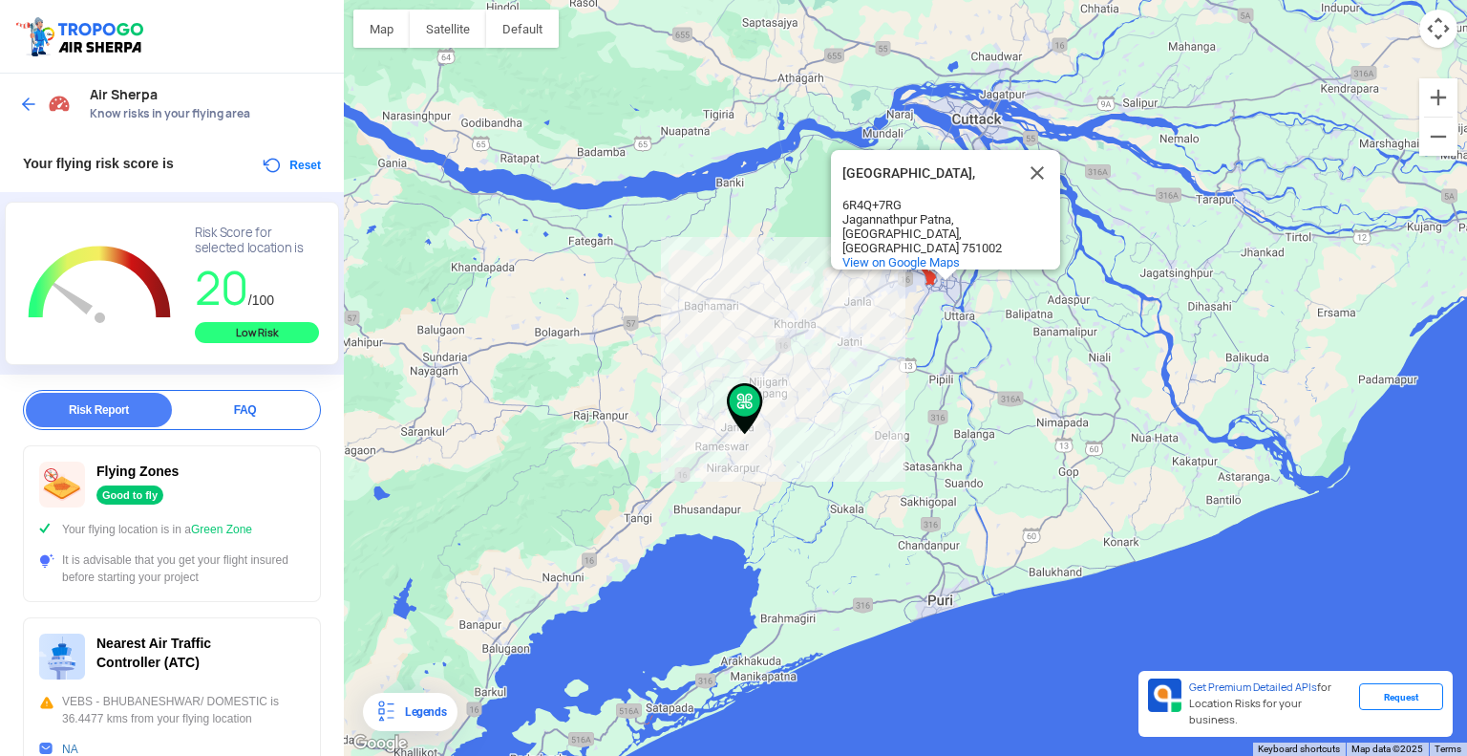
click at [795, 483] on div "[GEOGRAPHIC_DATA], [GEOGRAPHIC_DATA], 6R4Q+7RG Jagannathpur [GEOGRAPHIC_DATA], …" at bounding box center [905, 378] width 1123 height 756
click at [297, 162] on button "Reset" at bounding box center [291, 165] width 60 height 23
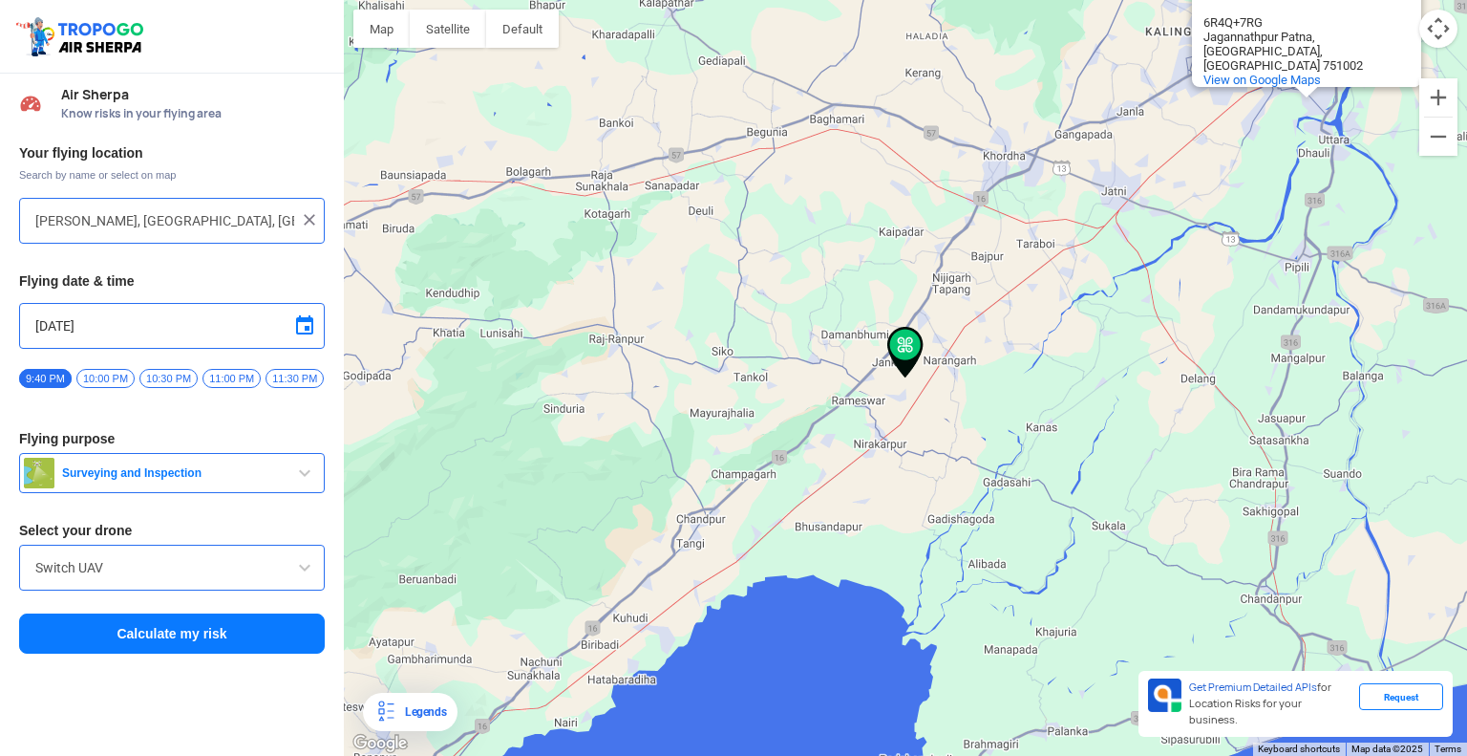
click at [1112, 610] on div "[GEOGRAPHIC_DATA], [GEOGRAPHIC_DATA], 6R4Q+7RG Jagannathpur [GEOGRAPHIC_DATA], …" at bounding box center [905, 378] width 1123 height 756
type input "[PERSON_NAME], [GEOGRAPHIC_DATA], [GEOGRAPHIC_DATA]"
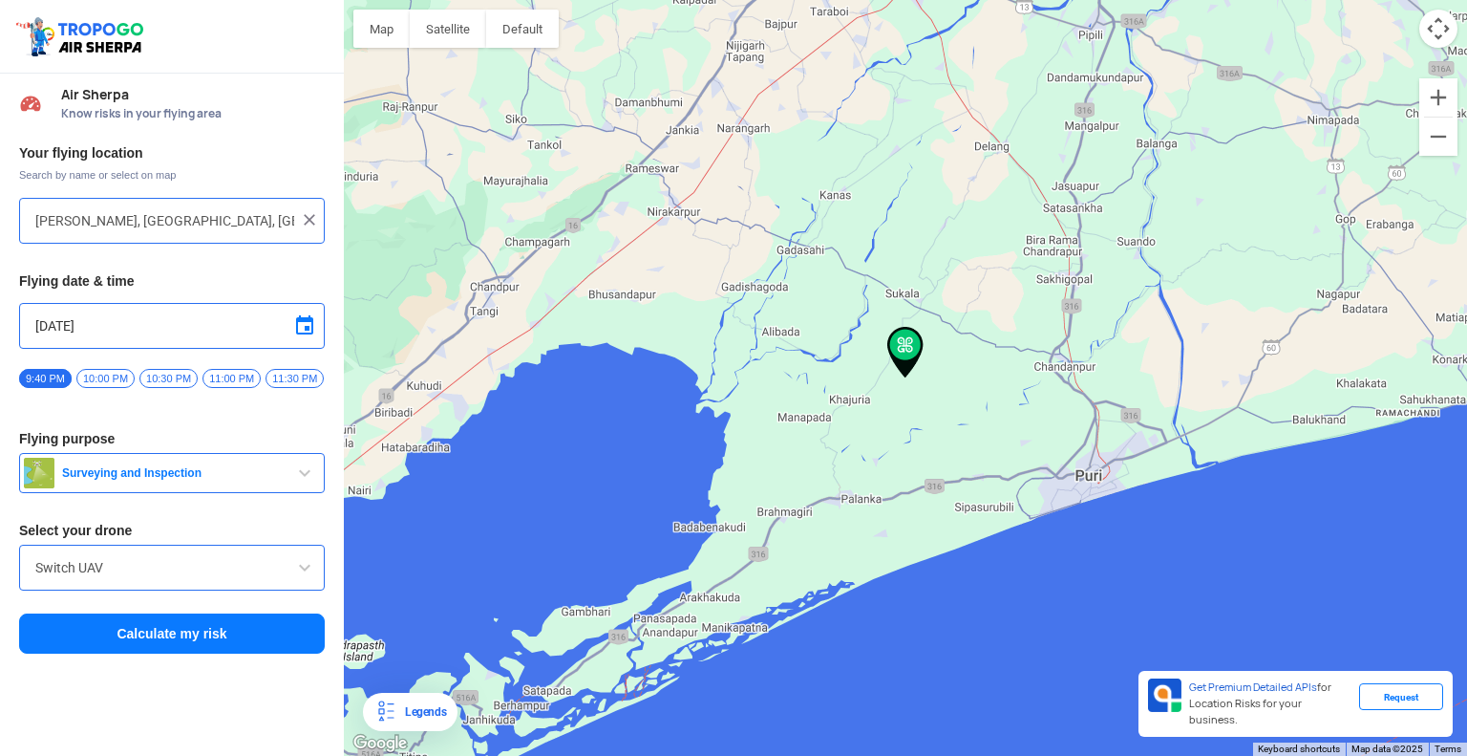
click at [229, 648] on button "Calculate my risk" at bounding box center [172, 633] width 306 height 40
